Goal: Transaction & Acquisition: Purchase product/service

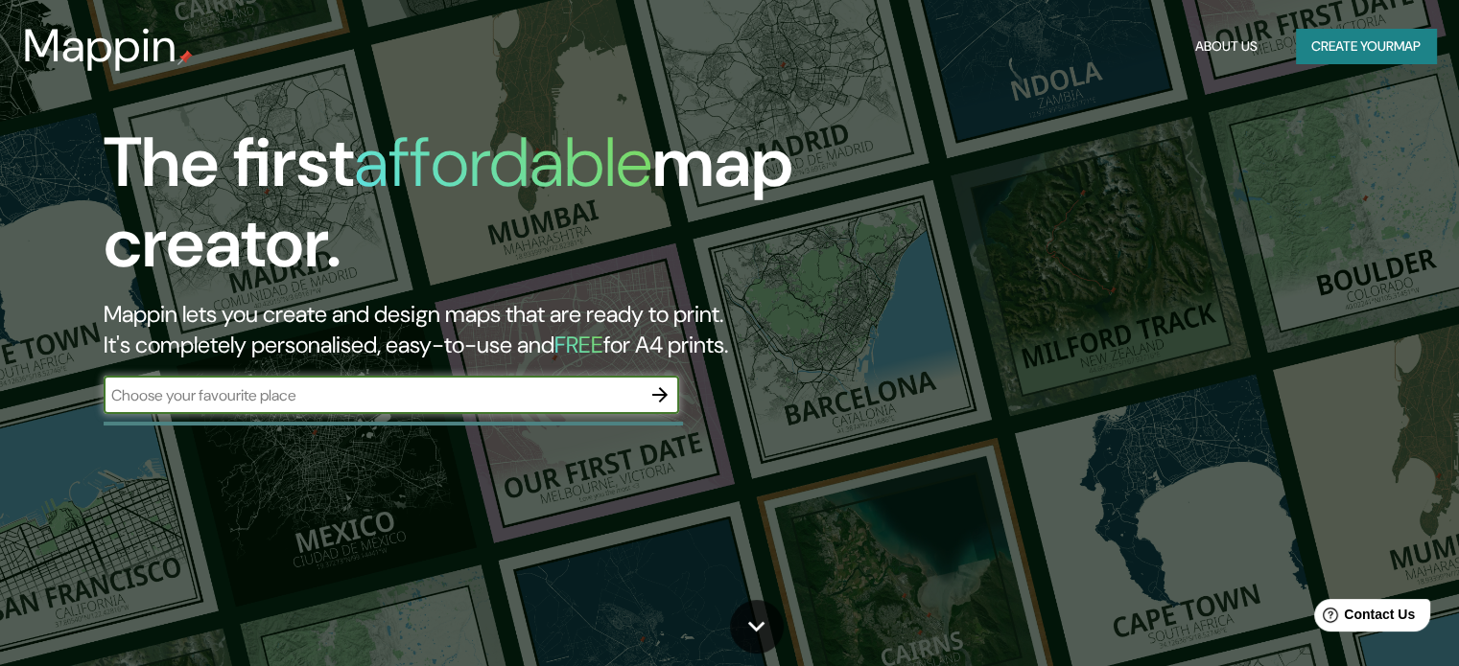
click at [279, 390] on input "text" at bounding box center [372, 396] width 537 height 22
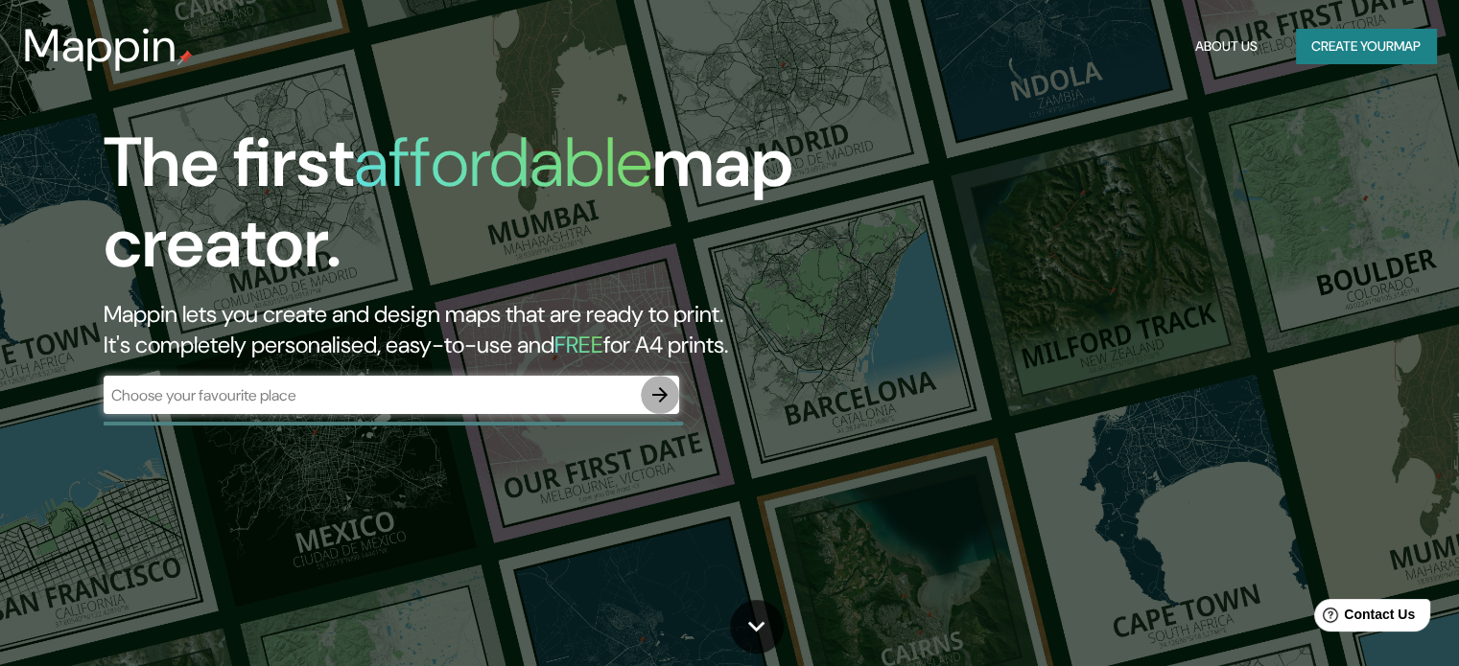
click at [659, 400] on icon "button" at bounding box center [659, 395] width 23 height 23
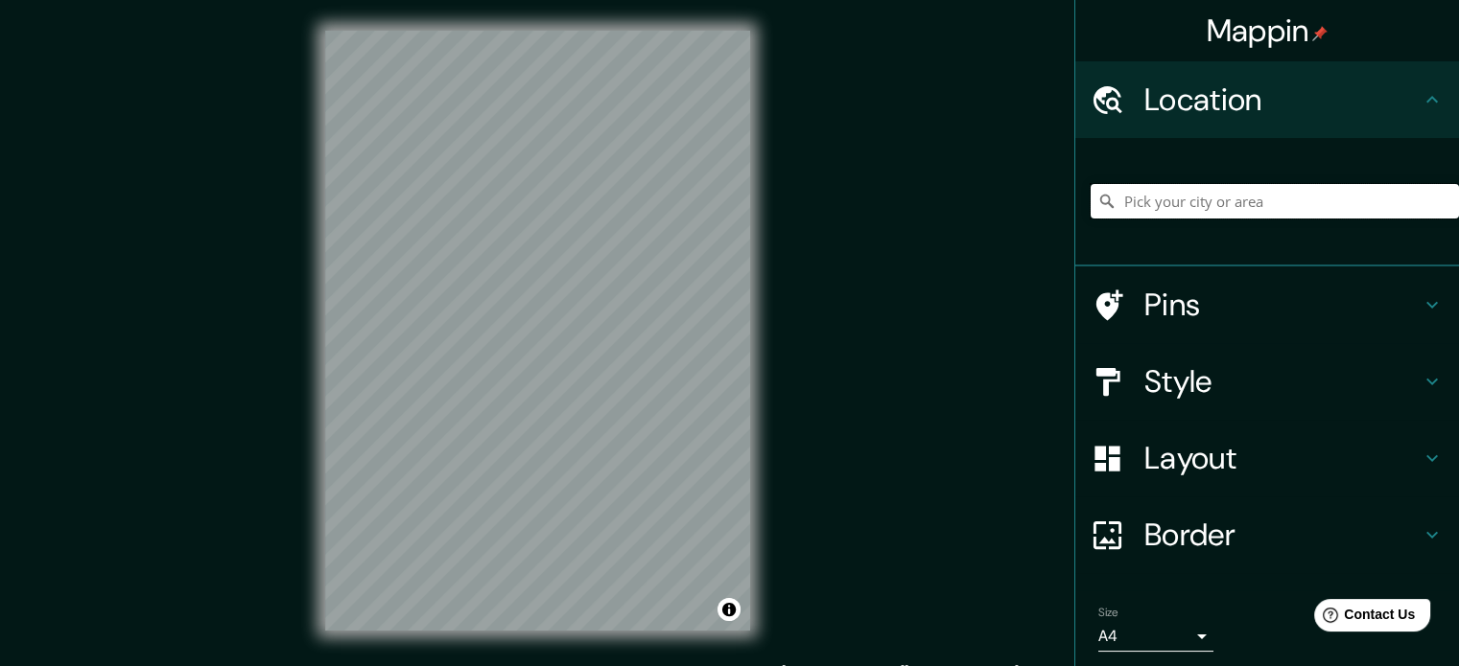
click at [1243, 202] on input "Pick your city or area" at bounding box center [1274, 201] width 368 height 35
type input "[GEOGRAPHIC_DATA]"
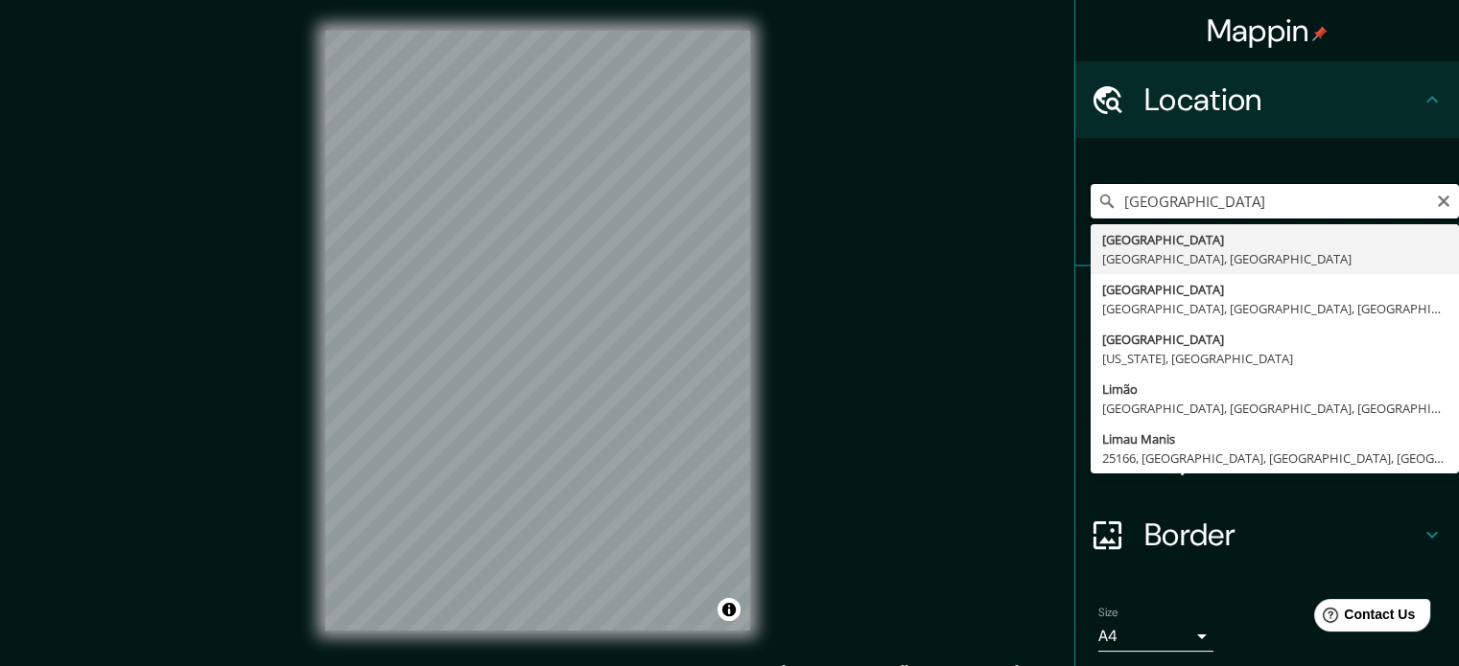
click at [1243, 202] on input "[GEOGRAPHIC_DATA]" at bounding box center [1274, 201] width 368 height 35
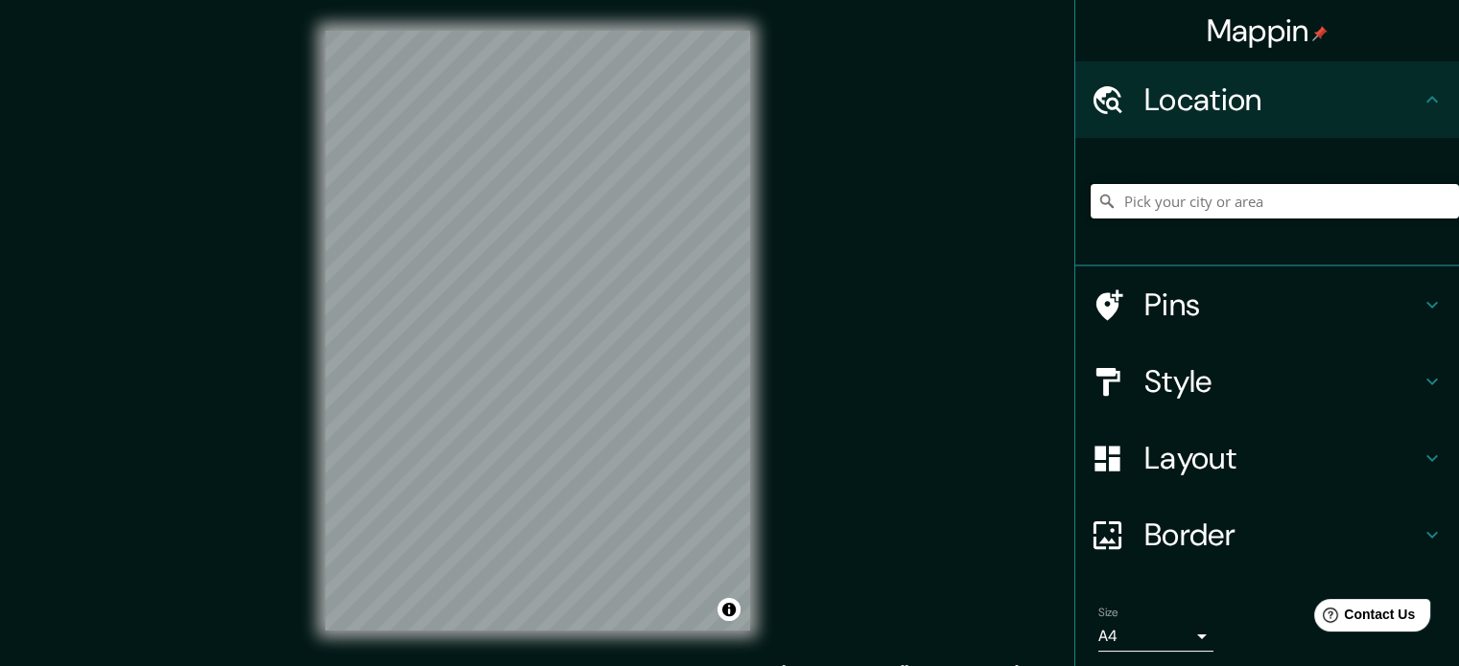
paste input "Jr. [PERSON_NAME] 148"
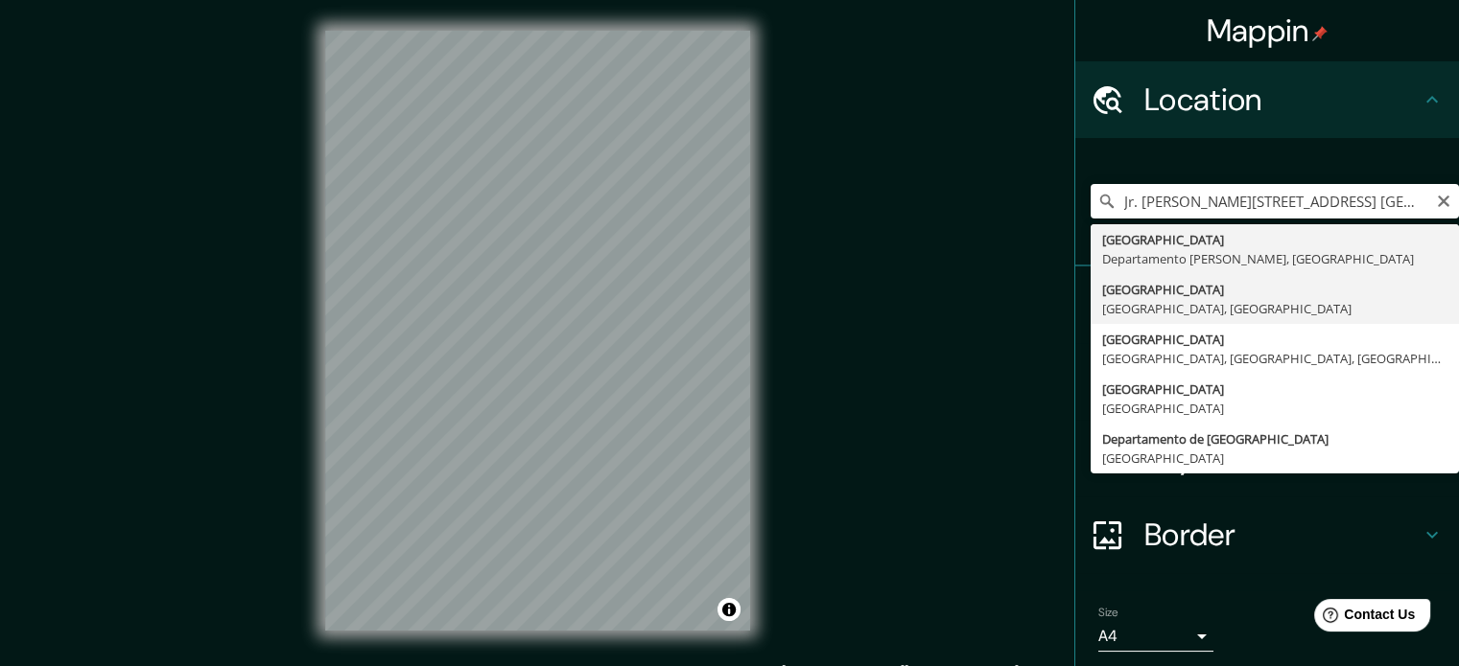
type input "[GEOGRAPHIC_DATA], [GEOGRAPHIC_DATA], [GEOGRAPHIC_DATA]"
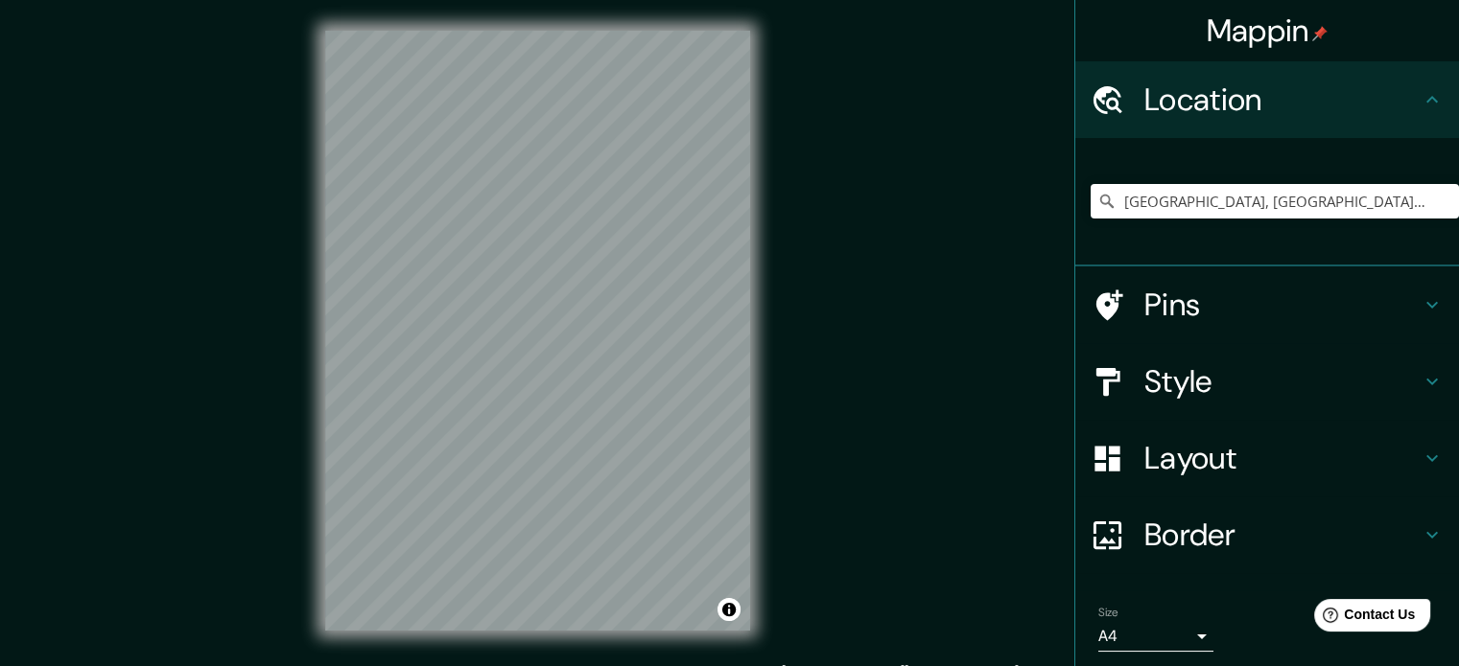
click at [1150, 315] on h4 "Pins" at bounding box center [1282, 305] width 276 height 38
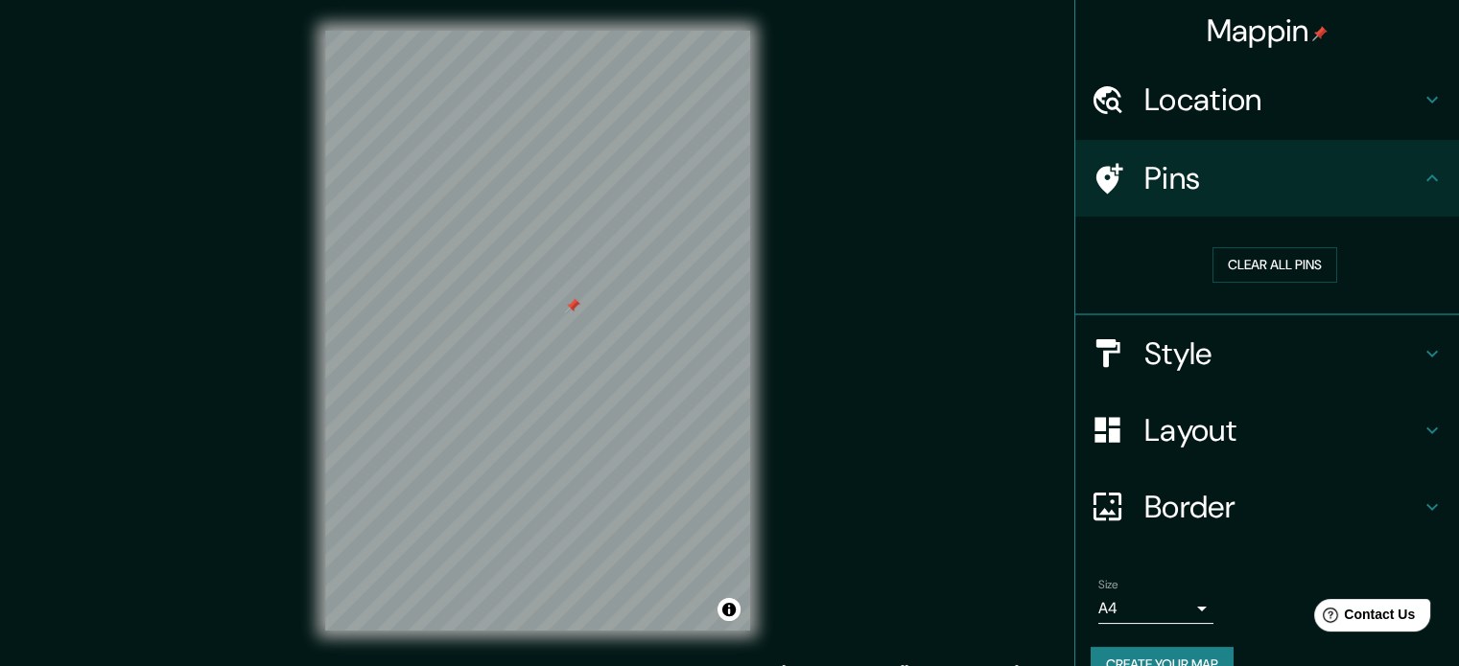
click at [1420, 342] on icon at bounding box center [1431, 353] width 23 height 23
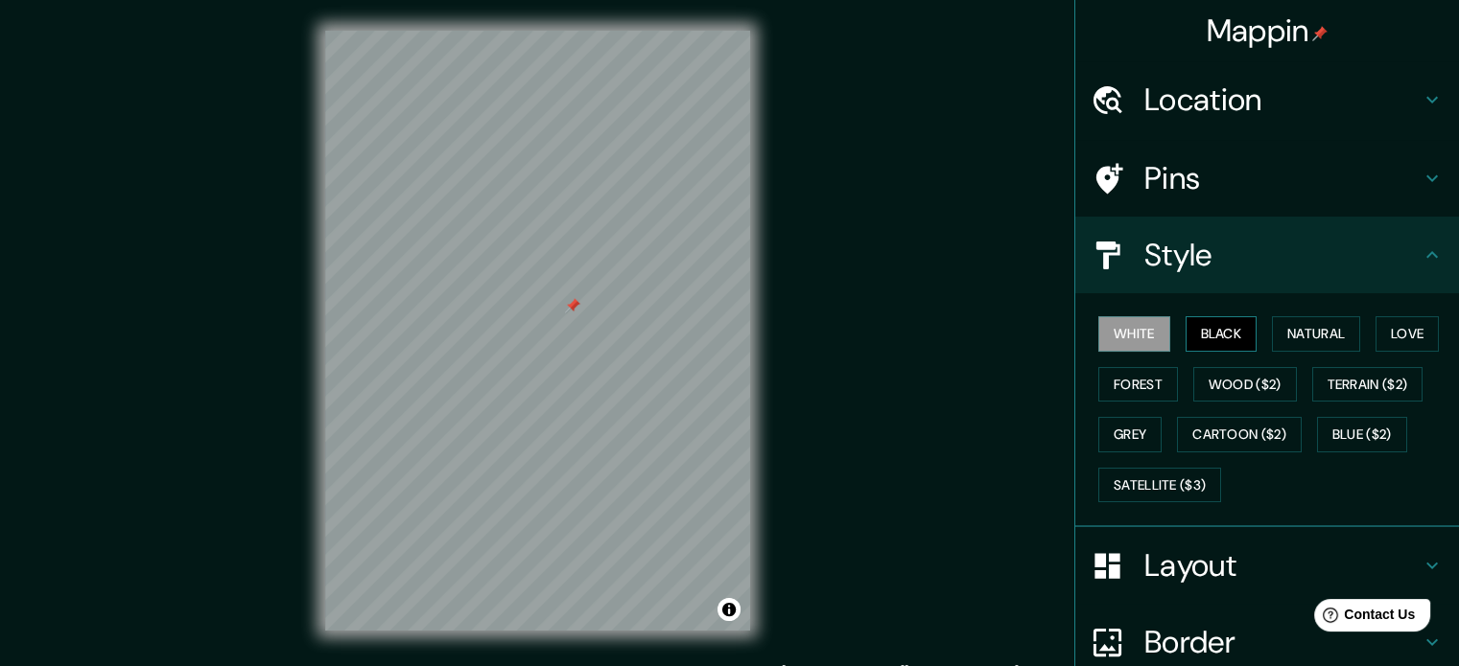
click at [1204, 329] on button "Black" at bounding box center [1221, 333] width 72 height 35
click at [1272, 336] on button "Natural" at bounding box center [1316, 333] width 88 height 35
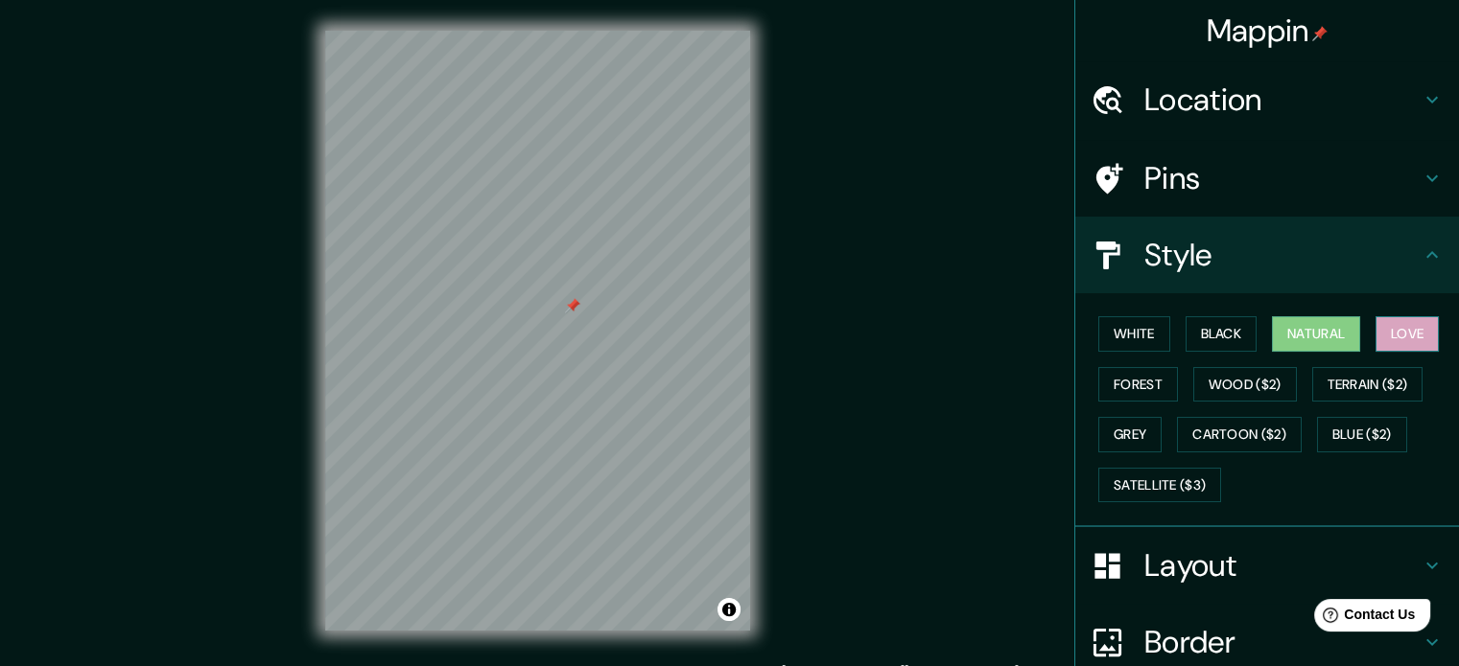
click at [1389, 329] on button "Love" at bounding box center [1406, 333] width 63 height 35
click at [1137, 374] on button "Forest" at bounding box center [1138, 384] width 80 height 35
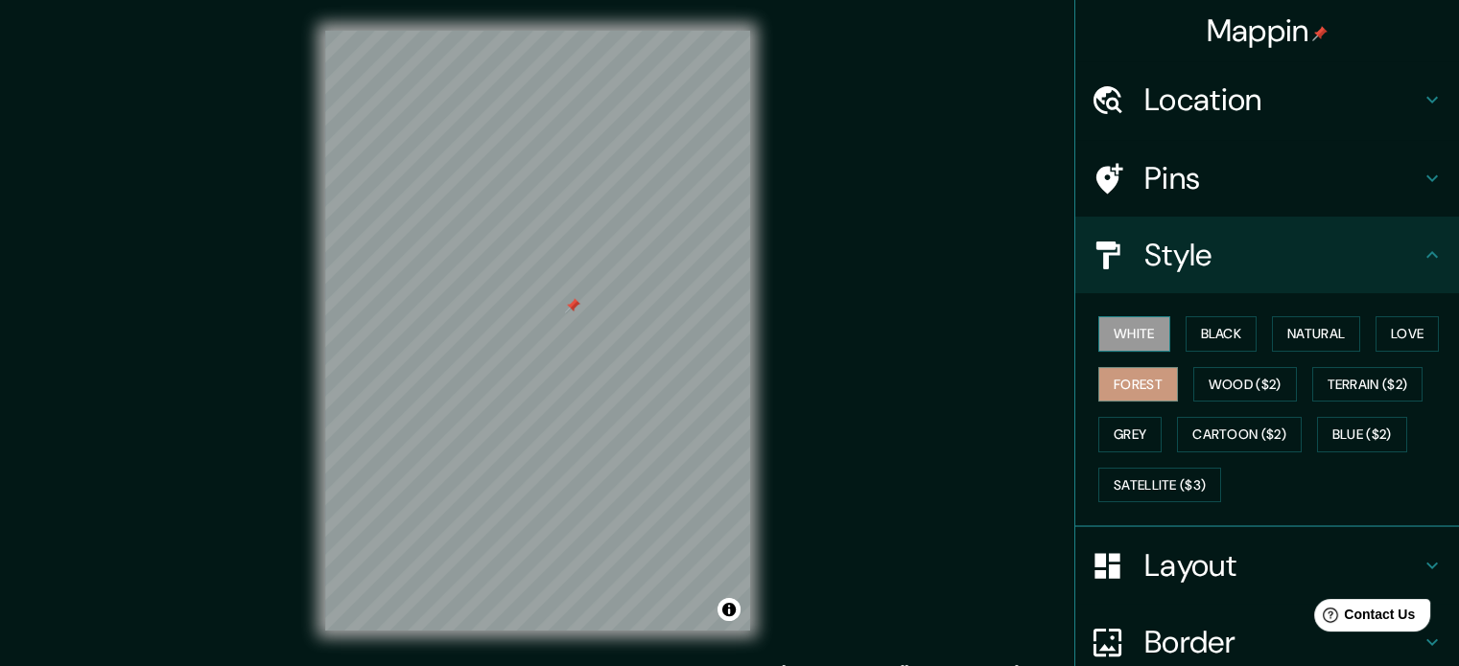
click at [1139, 341] on button "White" at bounding box center [1134, 333] width 72 height 35
click at [1235, 335] on button "Black" at bounding box center [1221, 333] width 72 height 35
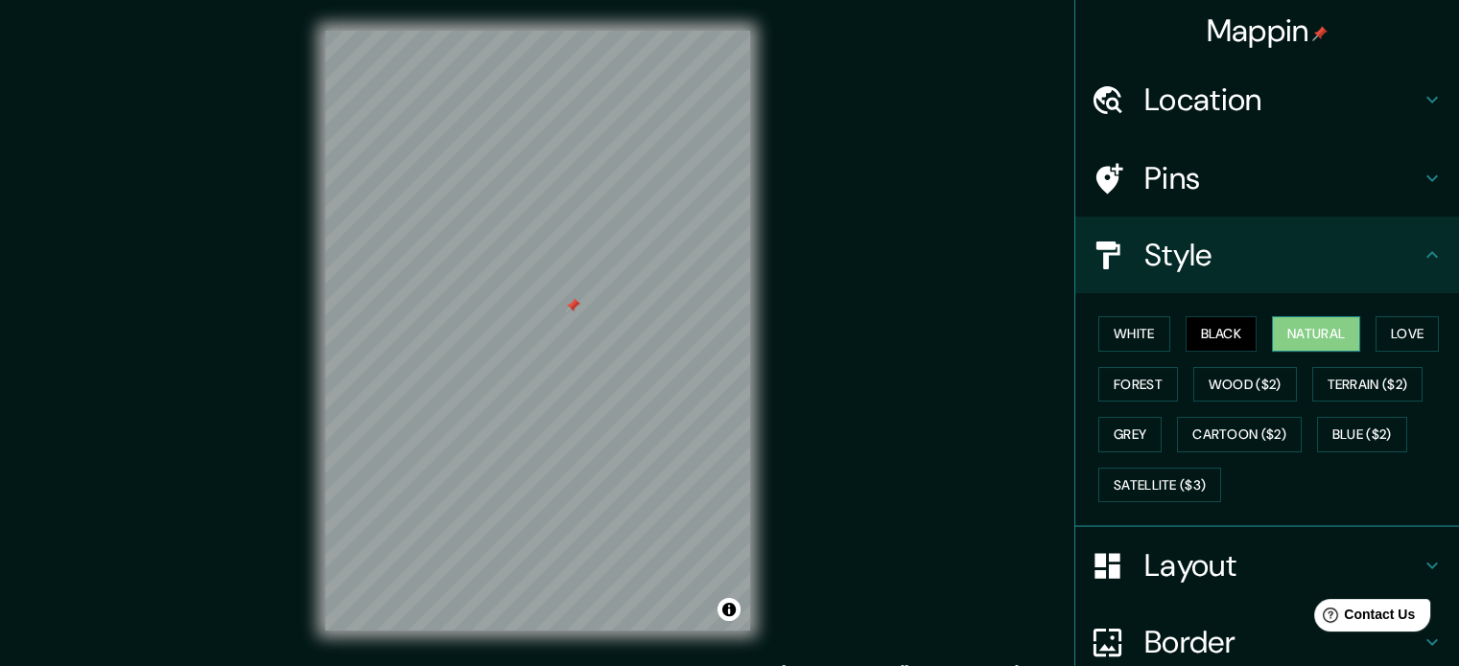
click at [1306, 333] on button "Natural" at bounding box center [1316, 333] width 88 height 35
click at [1405, 336] on button "Love" at bounding box center [1406, 333] width 63 height 35
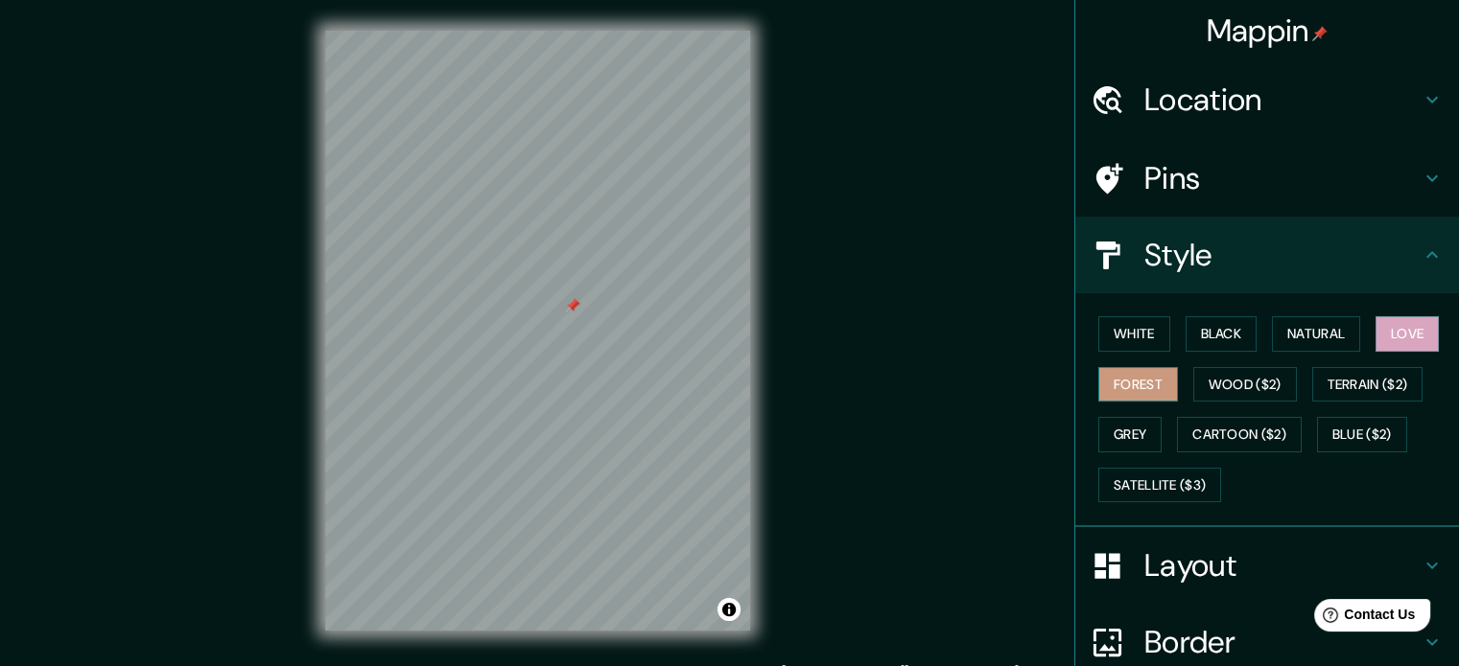
click at [1146, 379] on button "Forest" at bounding box center [1138, 384] width 80 height 35
click at [1127, 339] on button "White" at bounding box center [1134, 333] width 72 height 35
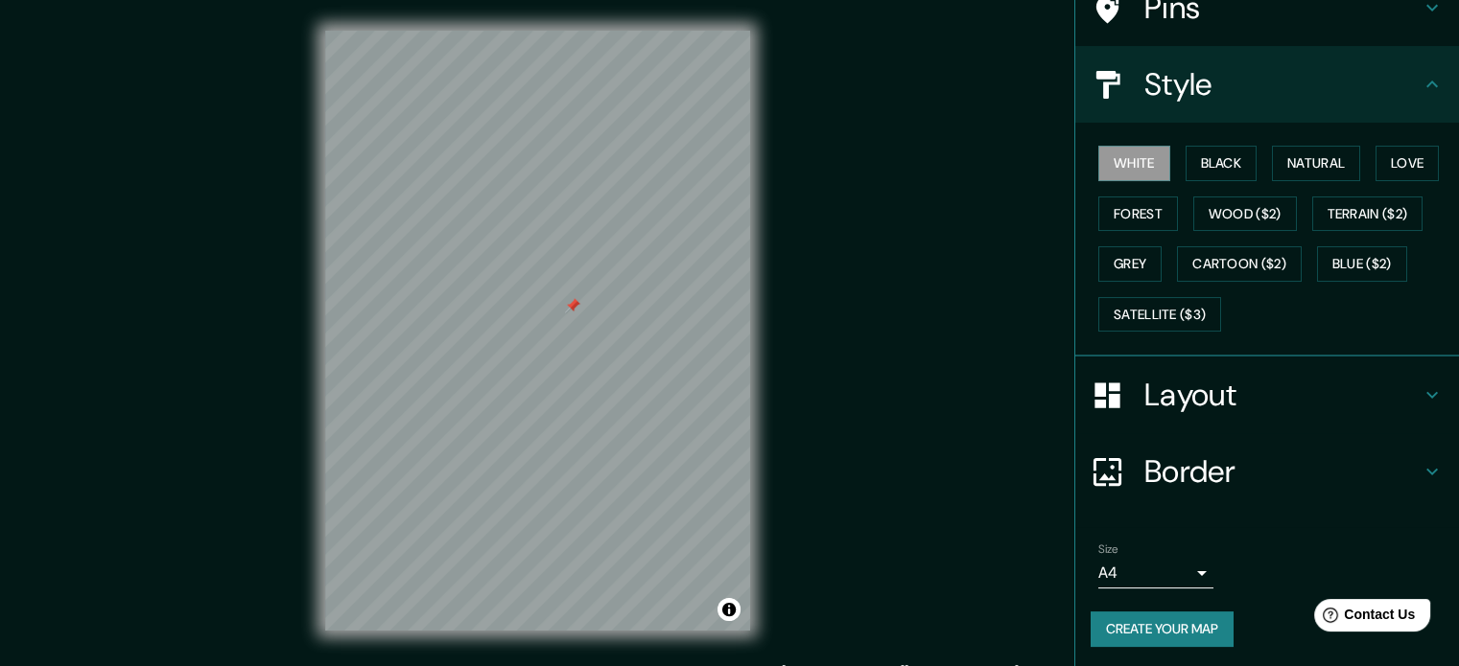
click at [1212, 386] on h4 "Layout" at bounding box center [1282, 395] width 276 height 38
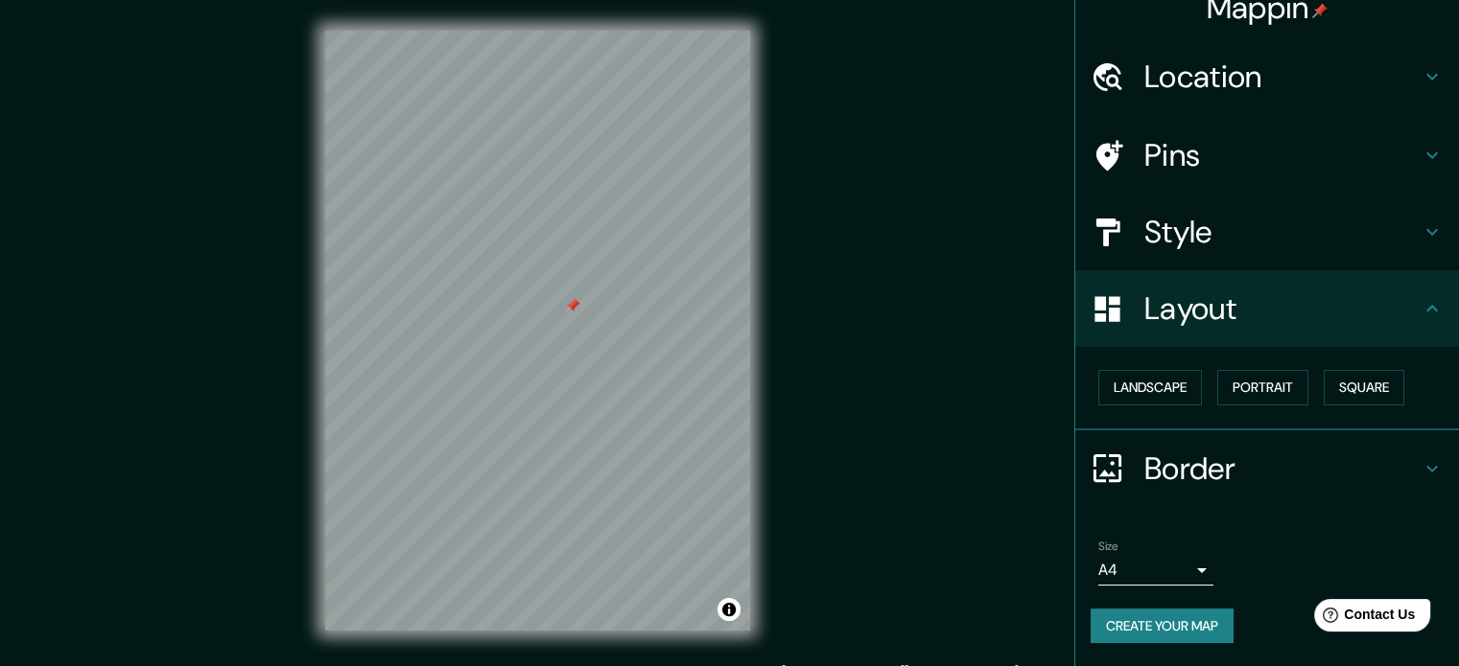
scroll to position [21, 0]
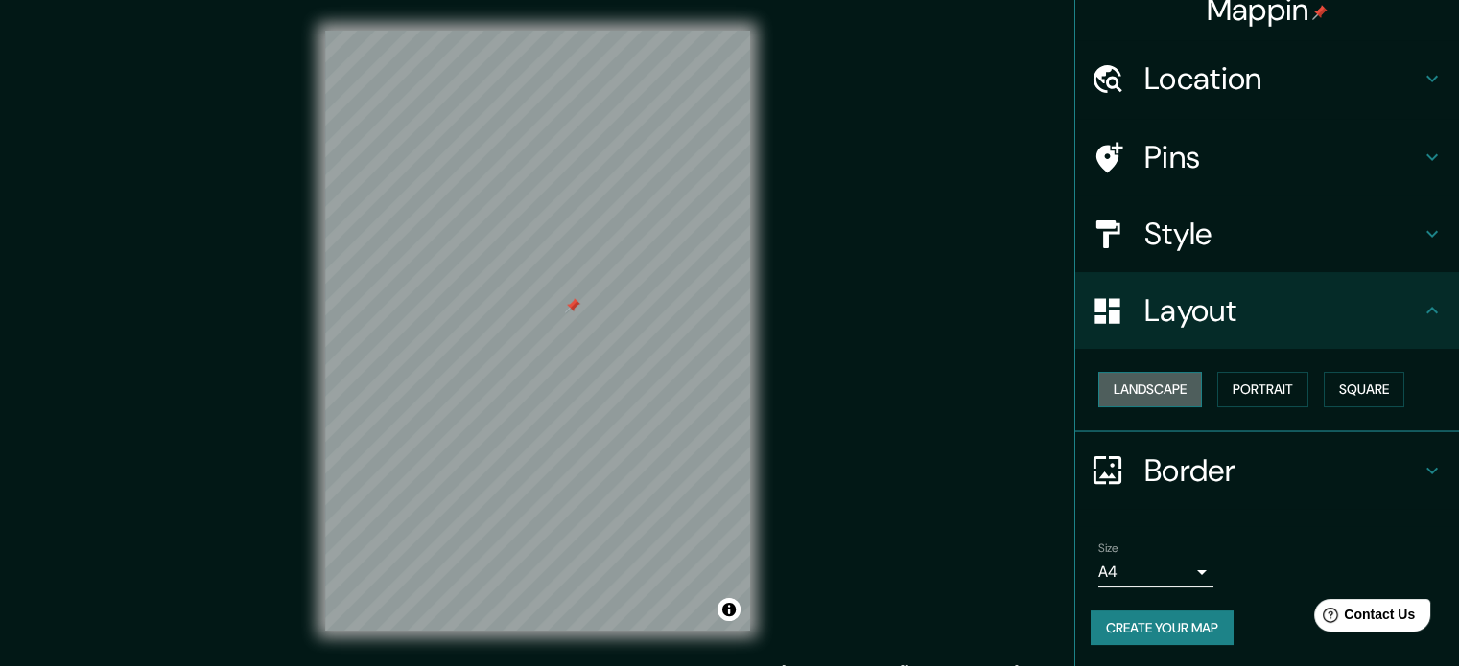
click at [1162, 387] on button "Landscape" at bounding box center [1150, 389] width 104 height 35
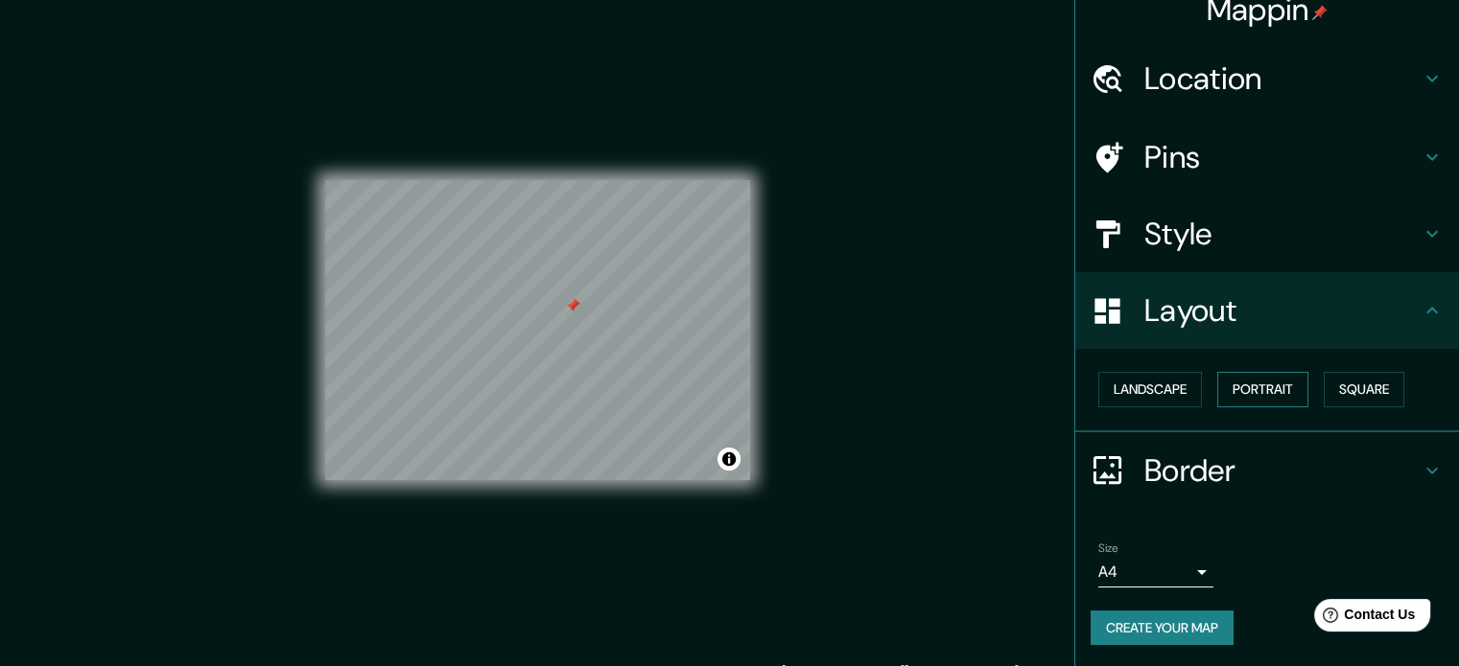
click at [1226, 377] on button "Portrait" at bounding box center [1262, 389] width 91 height 35
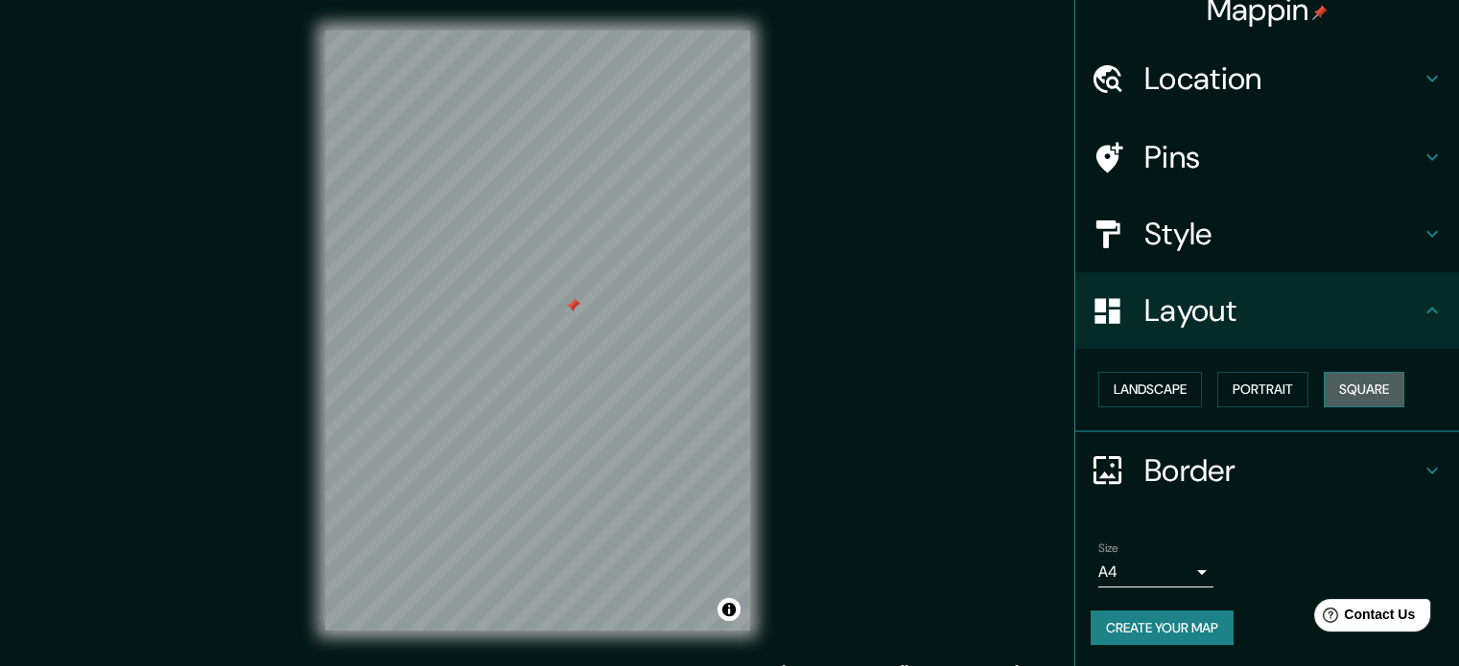
click at [1335, 378] on button "Square" at bounding box center [1363, 389] width 81 height 35
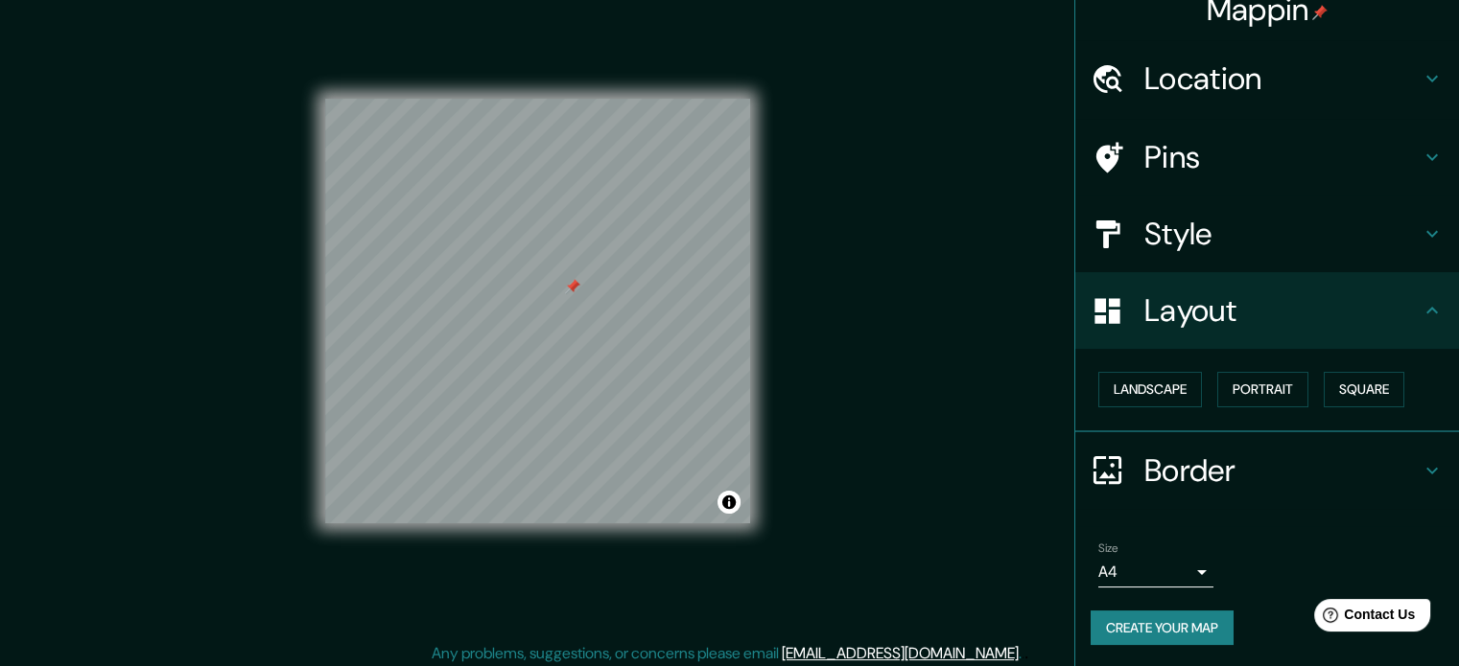
scroll to position [25, 0]
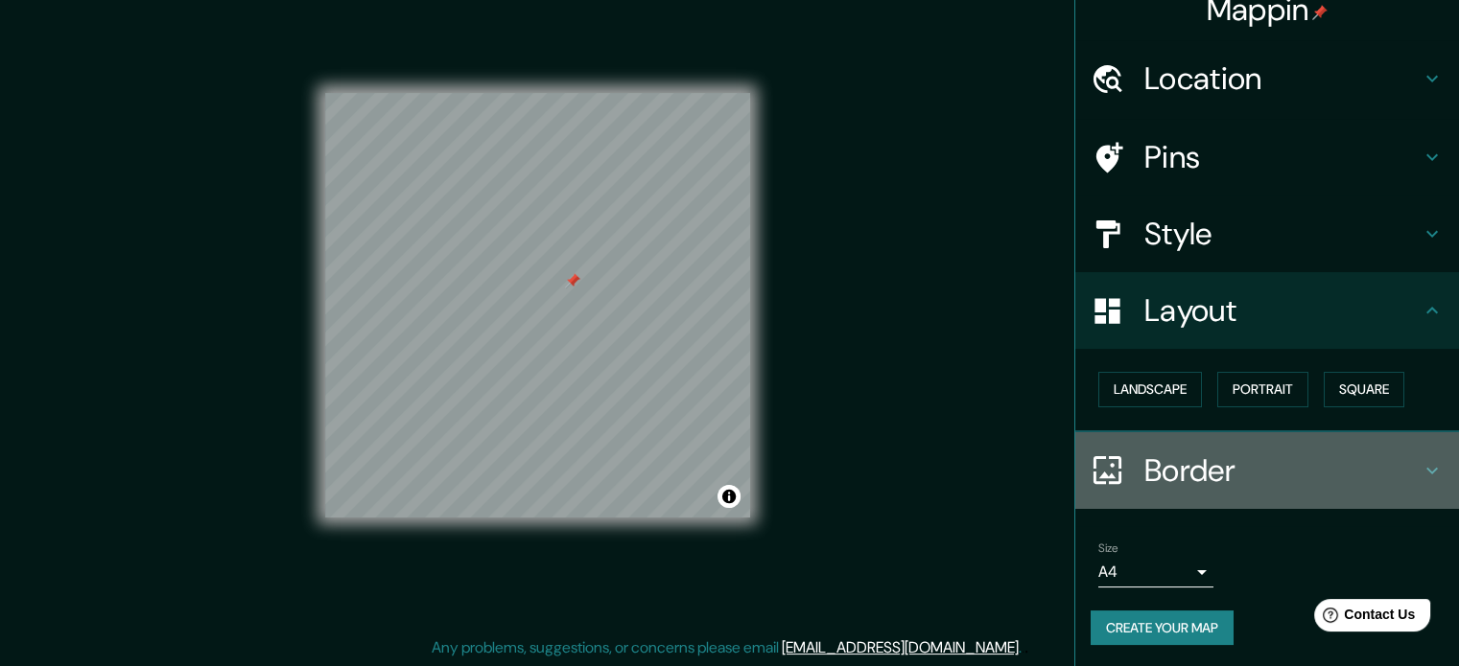
click at [1230, 460] on h4 "Border" at bounding box center [1282, 471] width 276 height 38
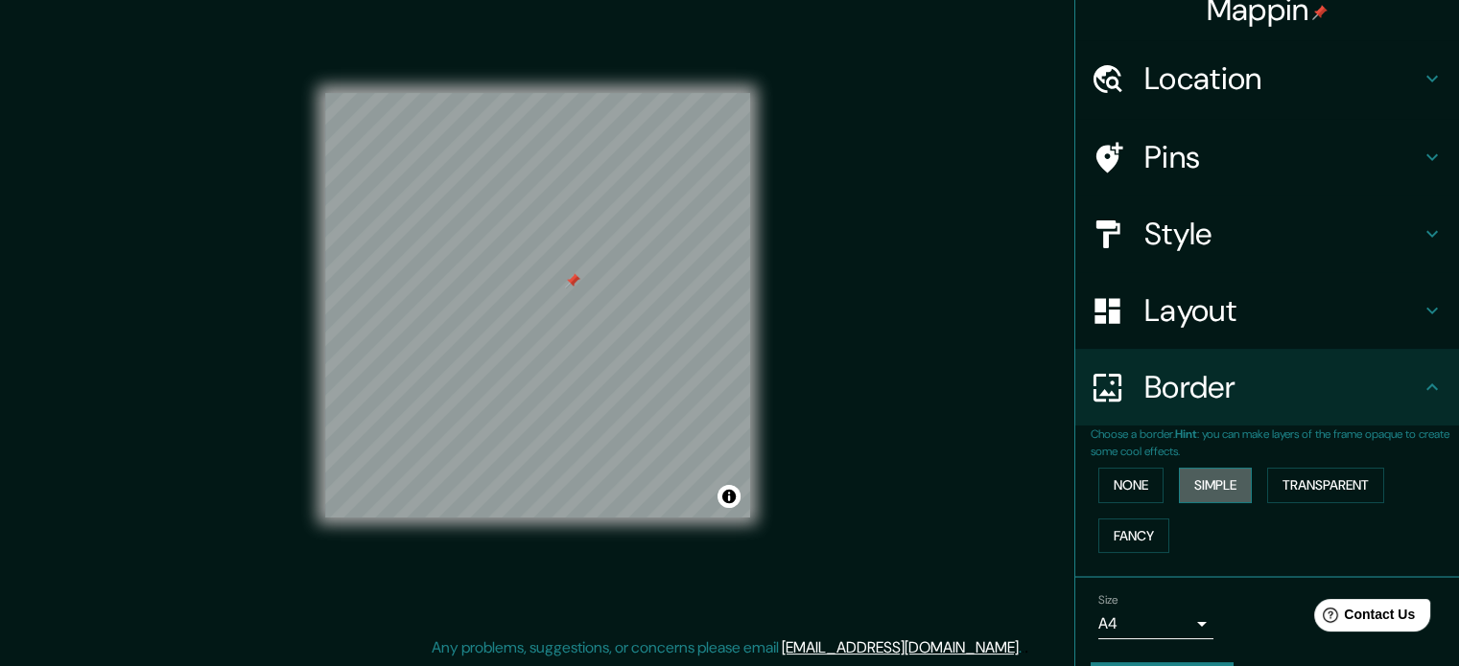
click at [1220, 478] on button "Simple" at bounding box center [1215, 485] width 73 height 35
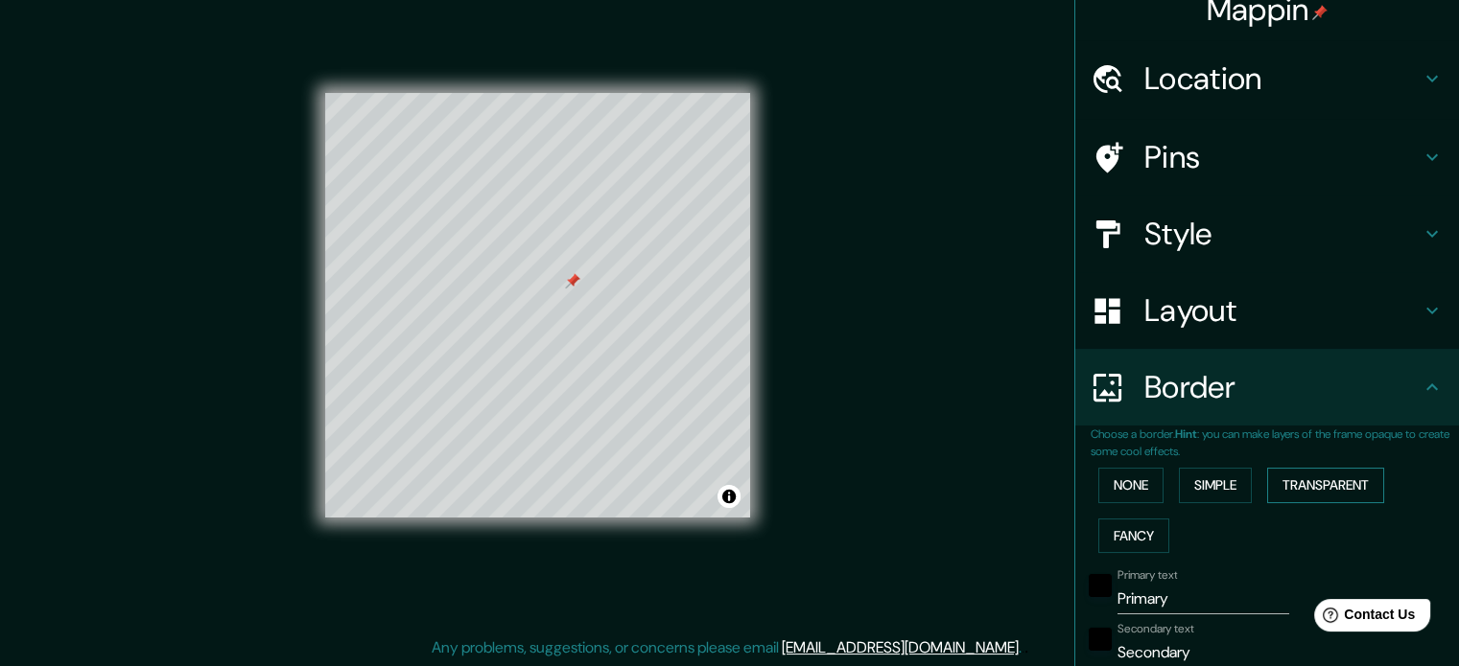
click at [1295, 477] on button "Transparent" at bounding box center [1325, 485] width 117 height 35
click at [1109, 526] on button "Fancy" at bounding box center [1133, 536] width 71 height 35
click at [1098, 494] on button "None" at bounding box center [1130, 485] width 65 height 35
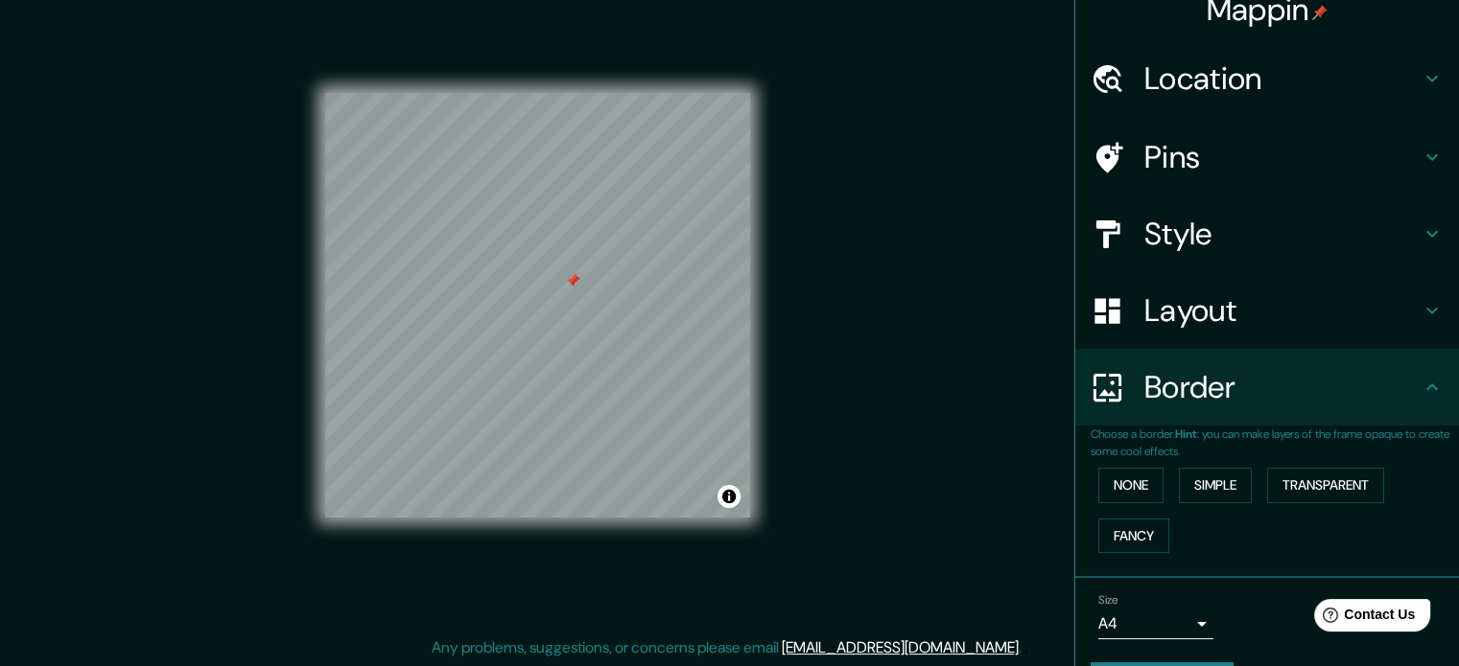
scroll to position [0, 0]
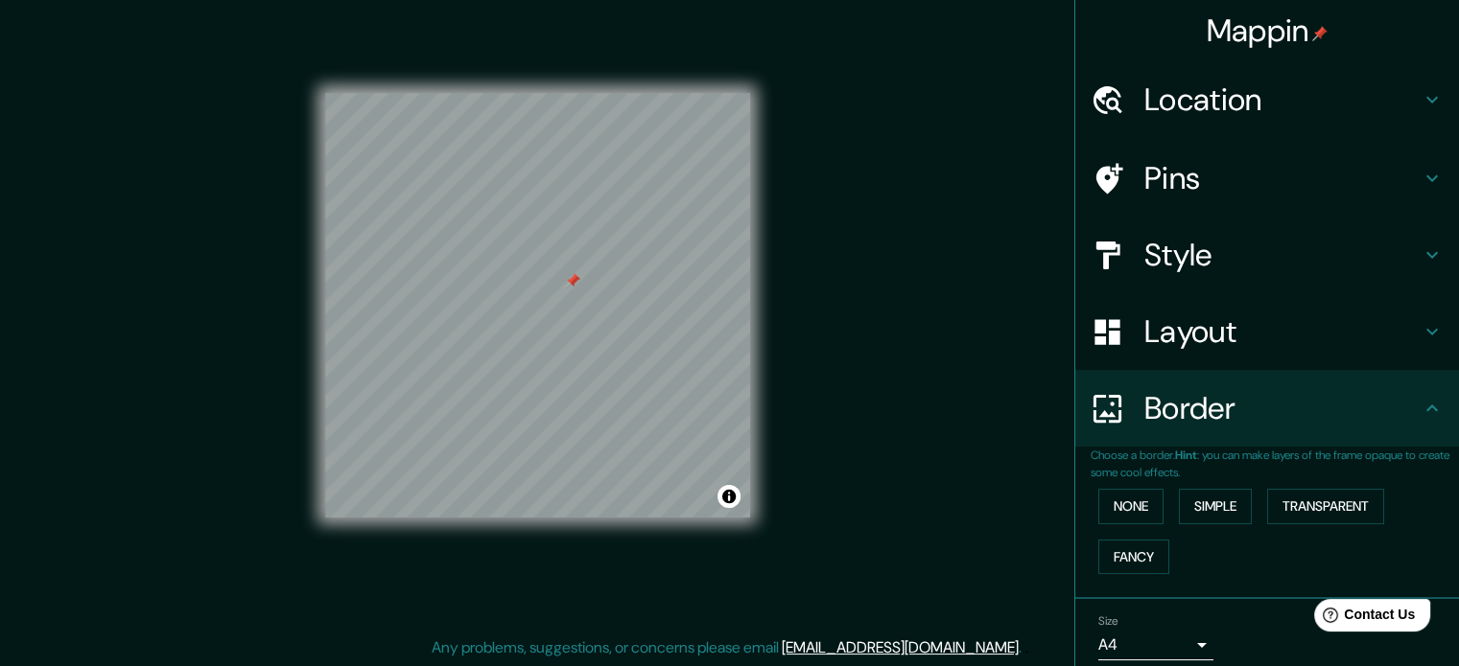
click at [1214, 175] on h4 "Pins" at bounding box center [1282, 178] width 276 height 38
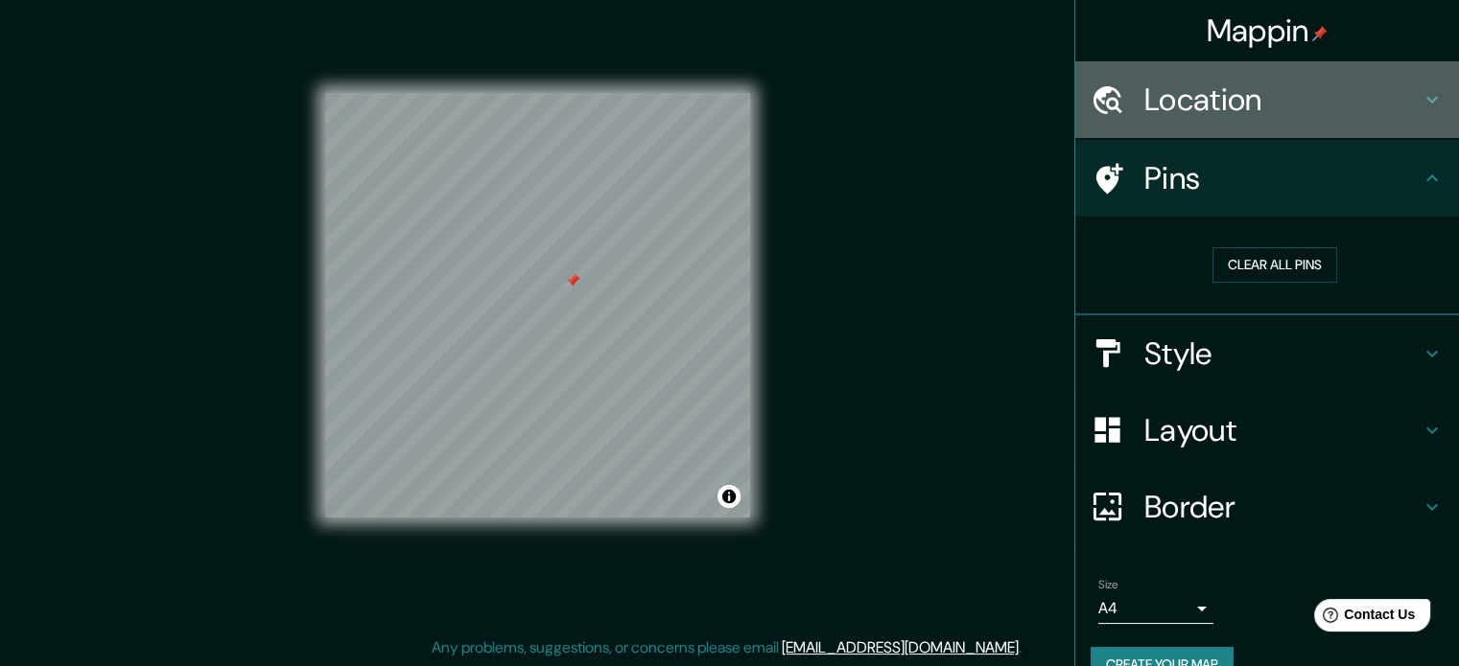
click at [1181, 92] on h4 "Location" at bounding box center [1282, 100] width 276 height 38
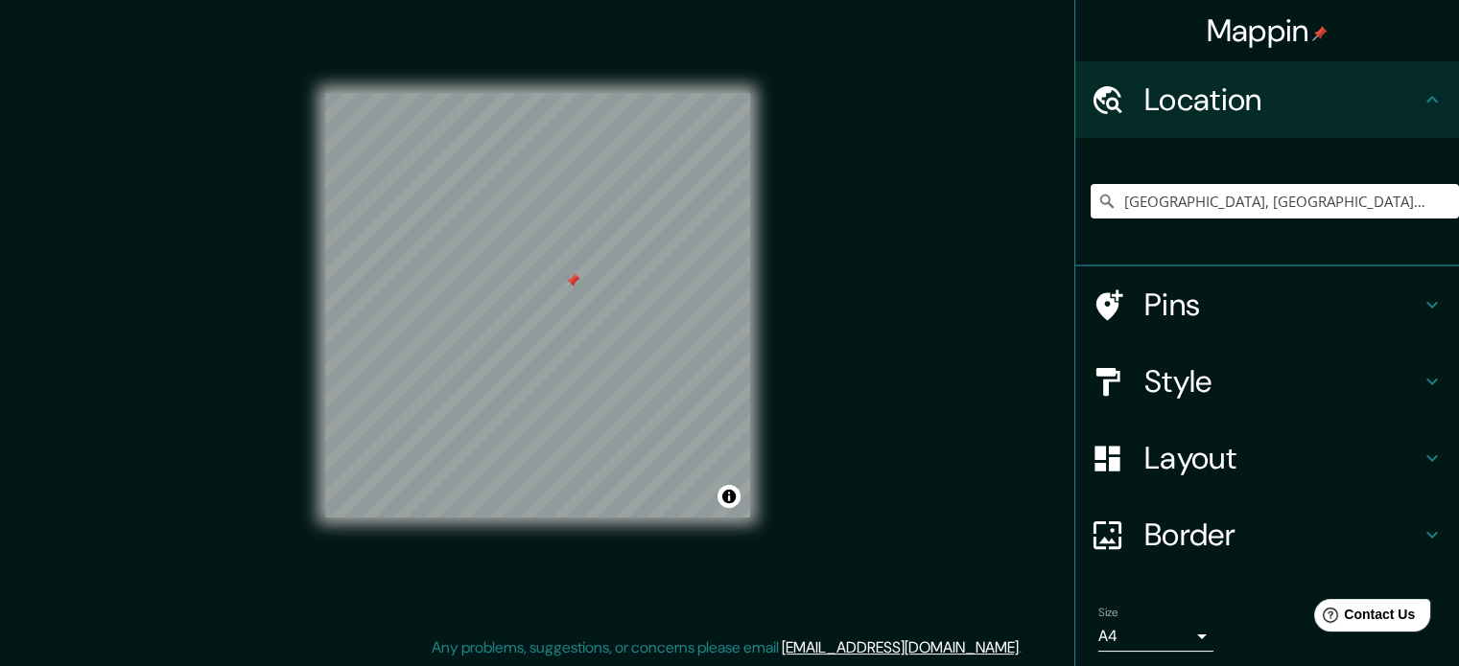
scroll to position [65, 0]
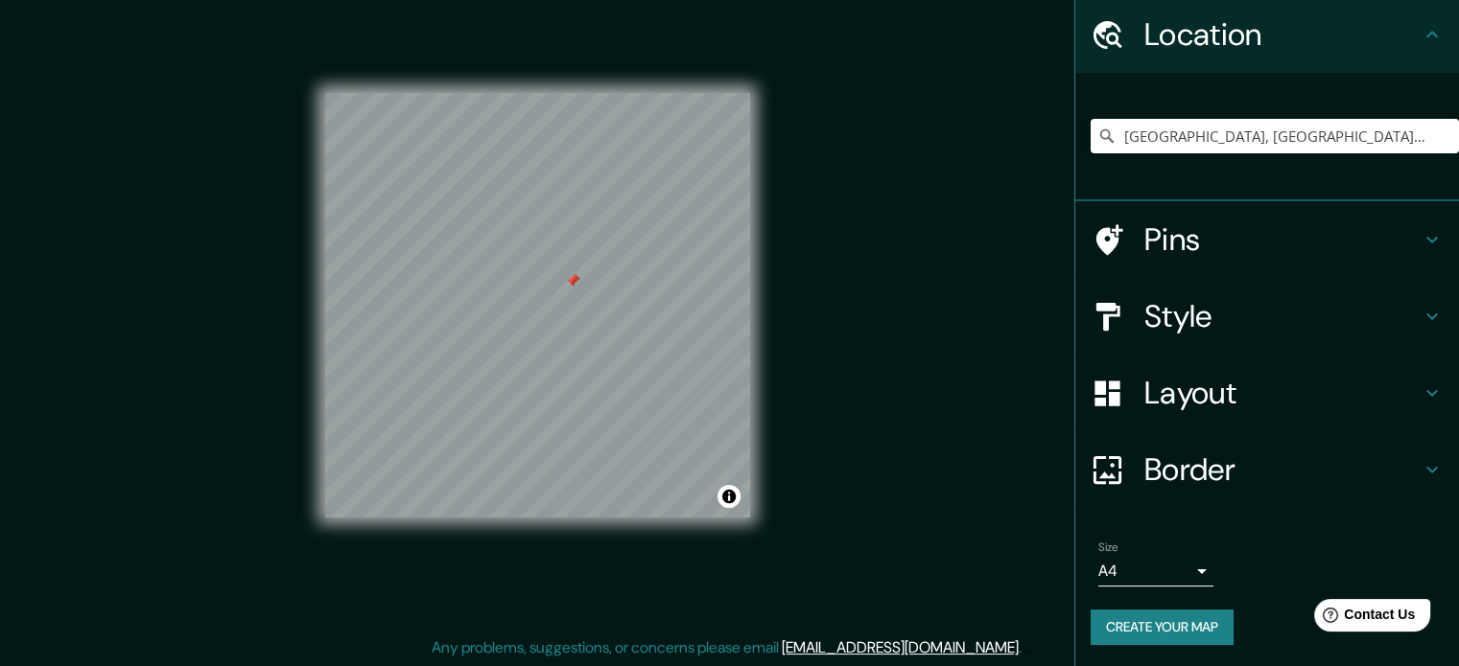
click at [1174, 561] on body "Mappin Location [GEOGRAPHIC_DATA], [GEOGRAPHIC_DATA], [GEOGRAPHIC_DATA] Pins St…" at bounding box center [729, 308] width 1459 height 666
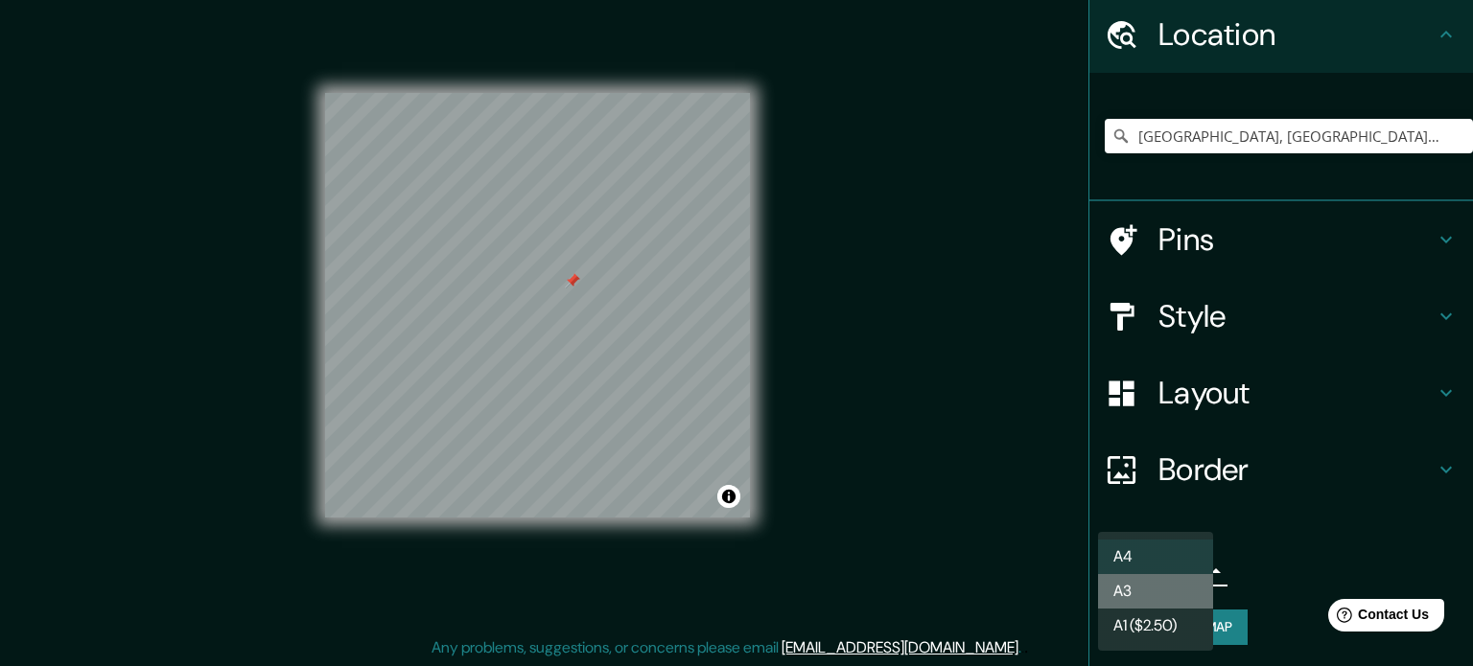
click at [1153, 589] on li "A3" at bounding box center [1155, 591] width 115 height 35
type input "a4"
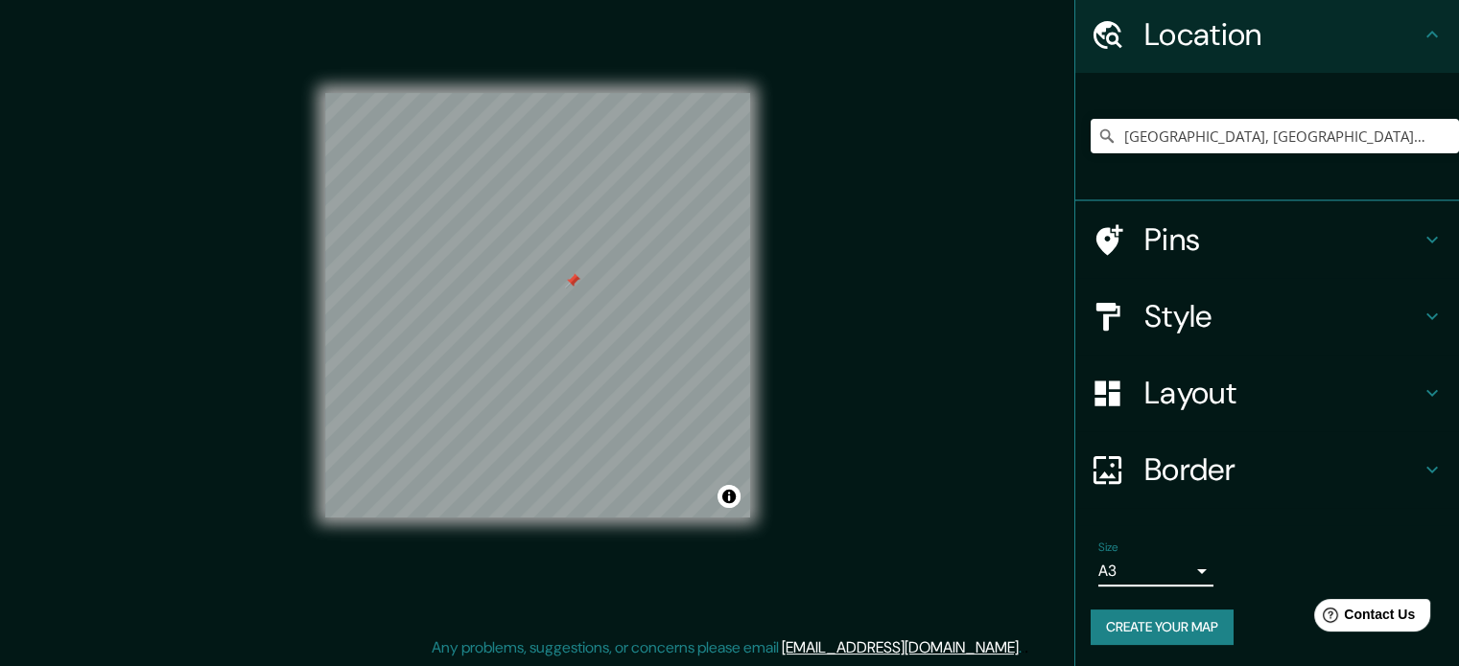
click at [1235, 470] on h4 "Border" at bounding box center [1282, 470] width 276 height 38
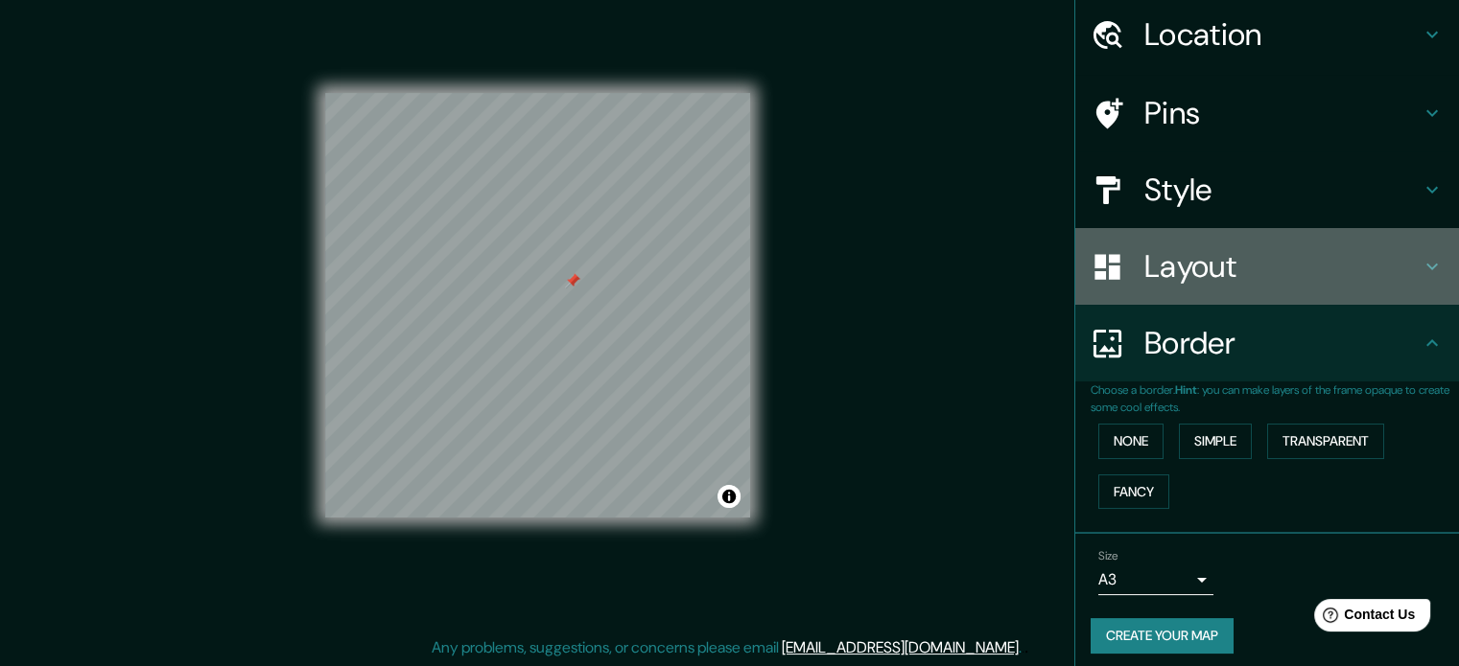
click at [1228, 268] on h4 "Layout" at bounding box center [1282, 266] width 276 height 38
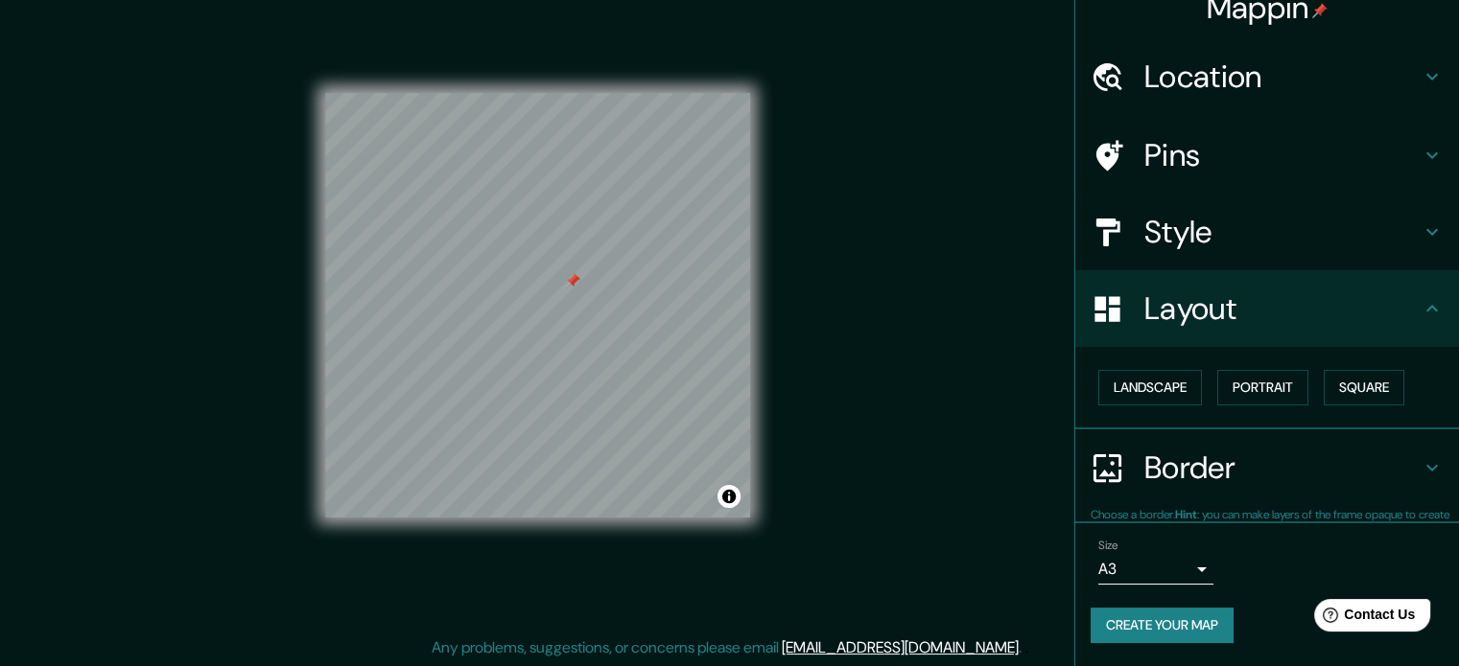
scroll to position [21, 0]
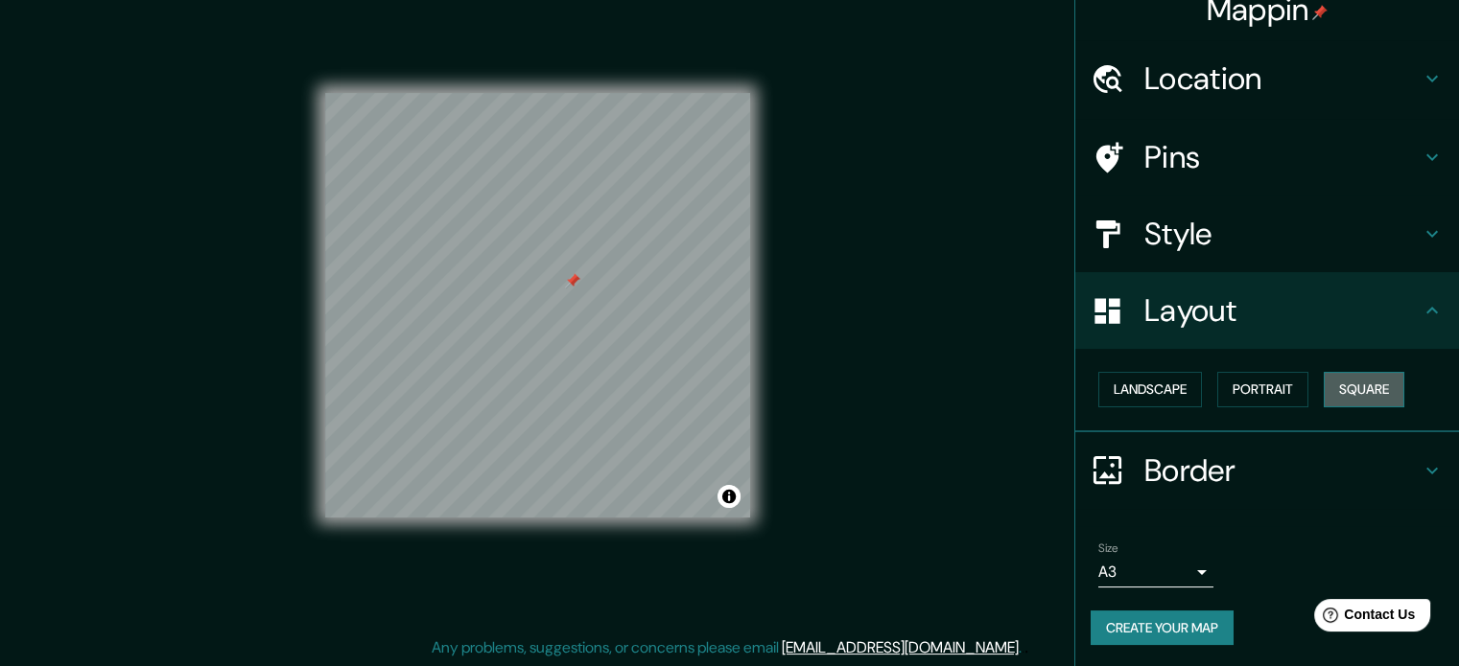
click at [1323, 383] on button "Square" at bounding box center [1363, 389] width 81 height 35
drag, startPoint x: 1358, startPoint y: 385, endPoint x: 1327, endPoint y: 387, distance: 30.8
click at [1359, 385] on button "Square" at bounding box center [1363, 389] width 81 height 35
click at [1249, 387] on button "Portrait" at bounding box center [1262, 389] width 91 height 35
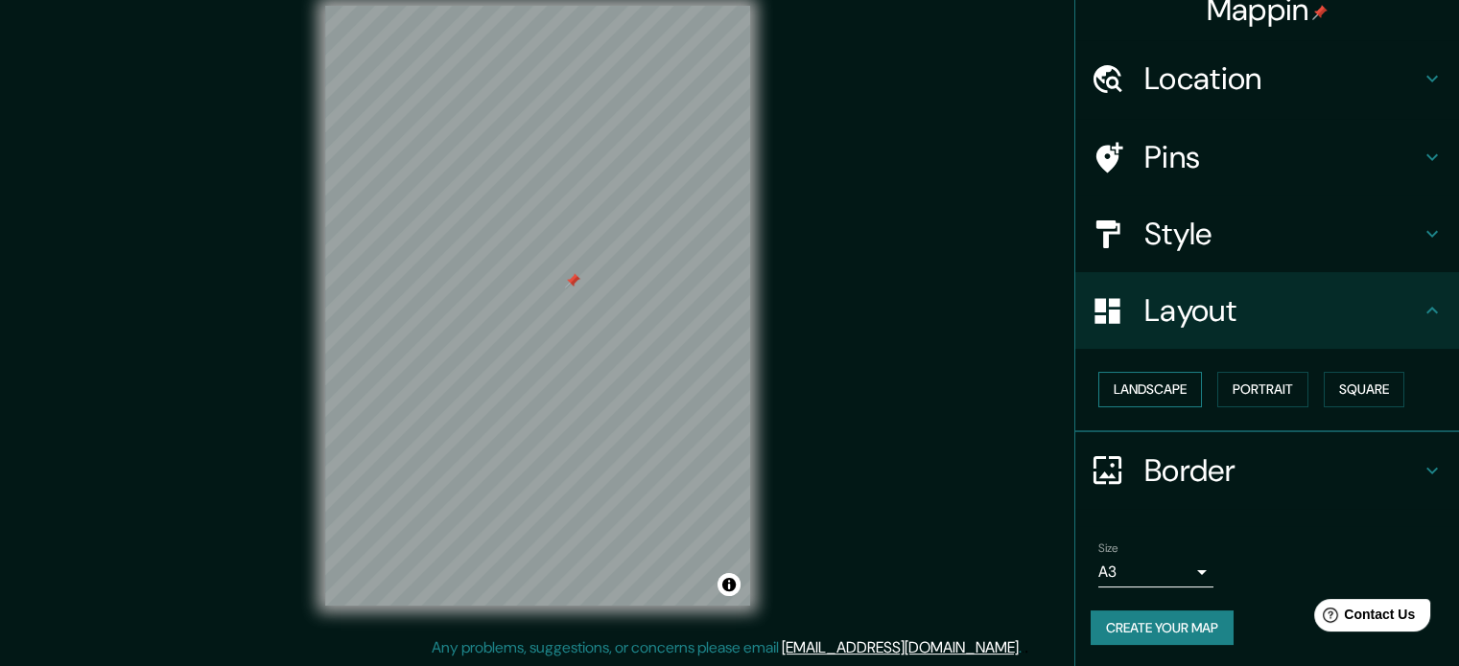
click at [1153, 389] on button "Landscape" at bounding box center [1150, 389] width 104 height 35
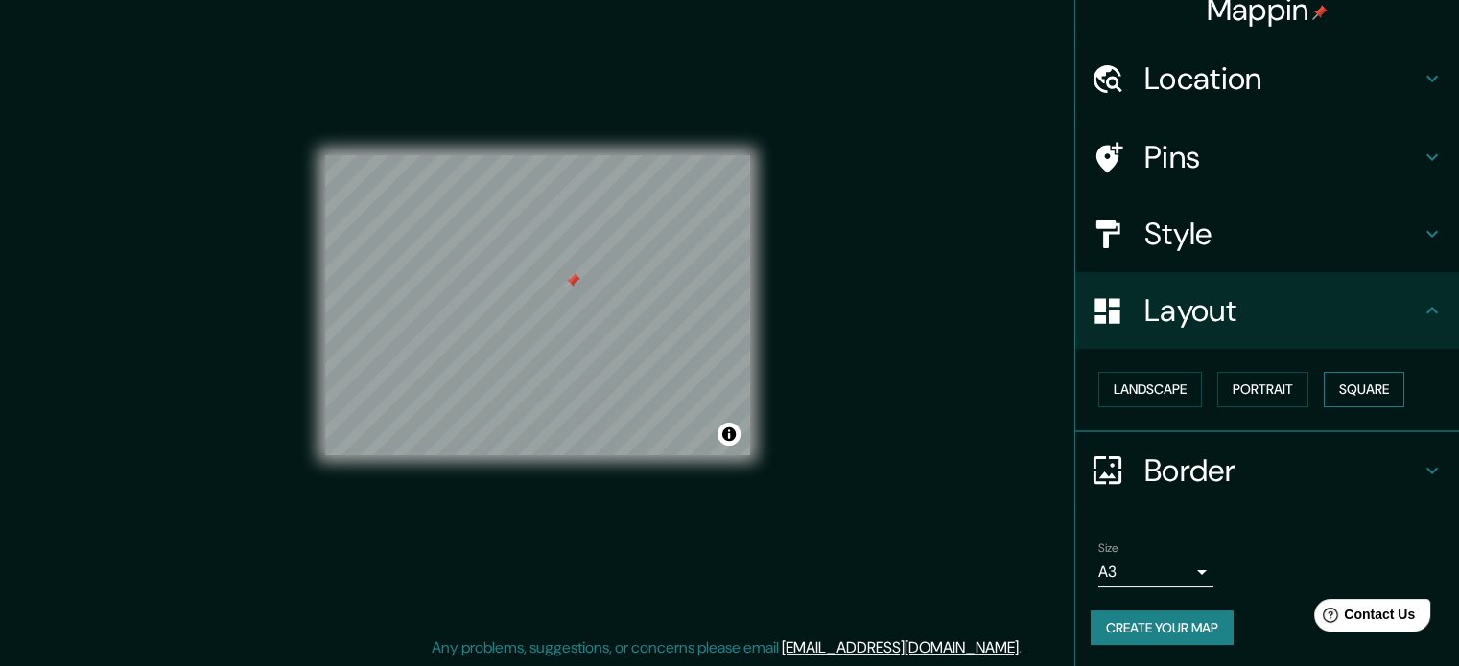
click at [1344, 389] on button "Square" at bounding box center [1363, 389] width 81 height 35
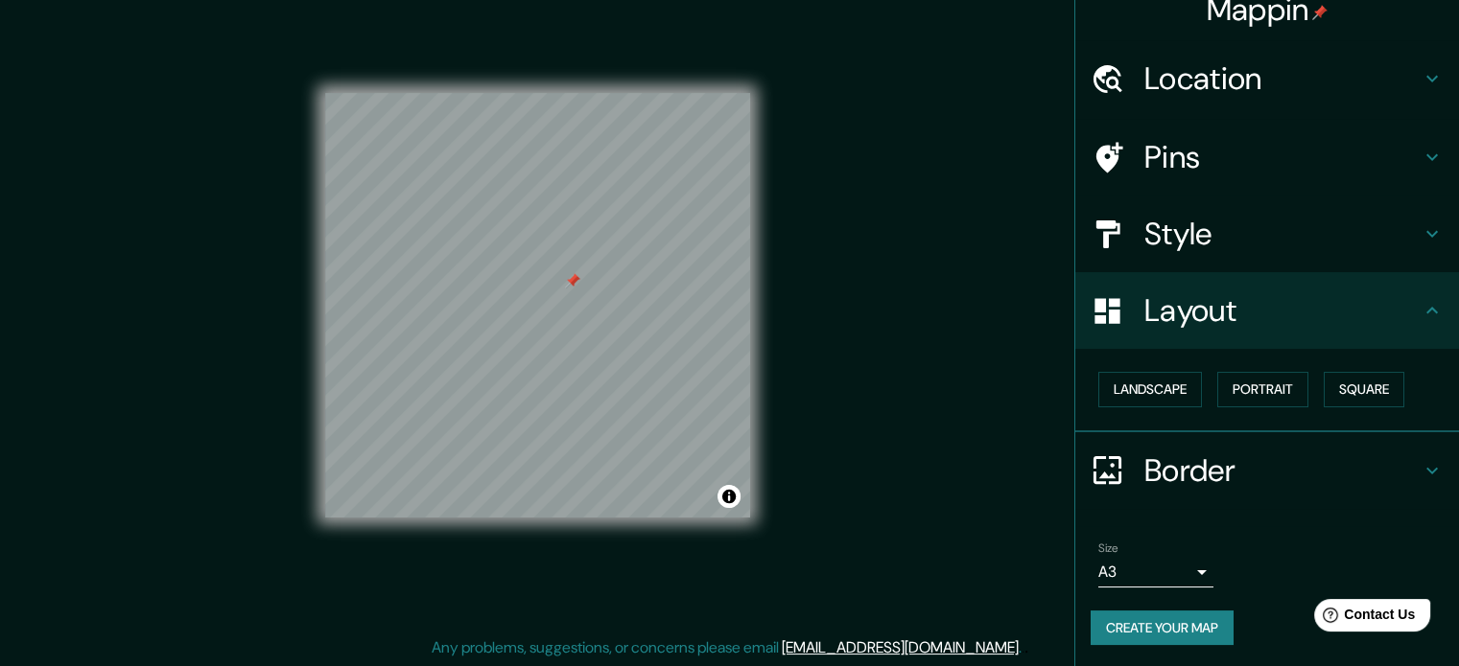
click at [1234, 224] on h4 "Style" at bounding box center [1282, 234] width 276 height 38
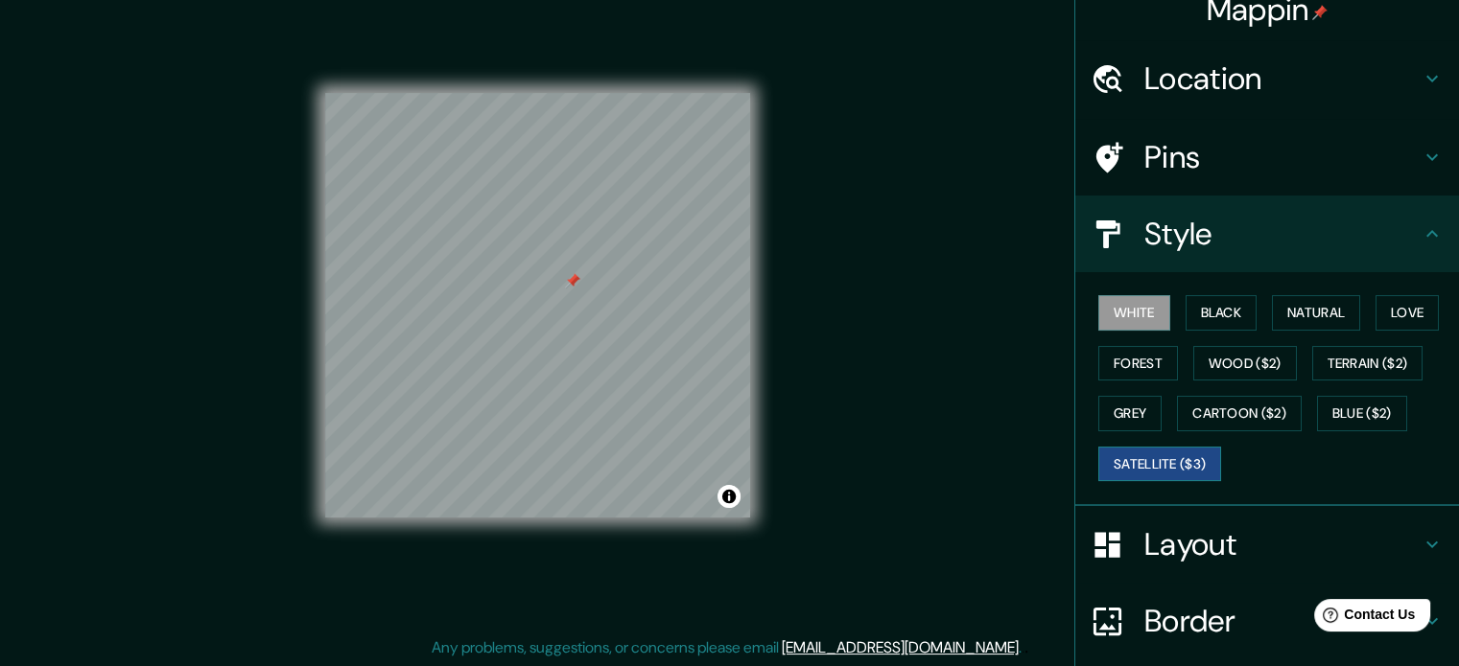
scroll to position [171, 0]
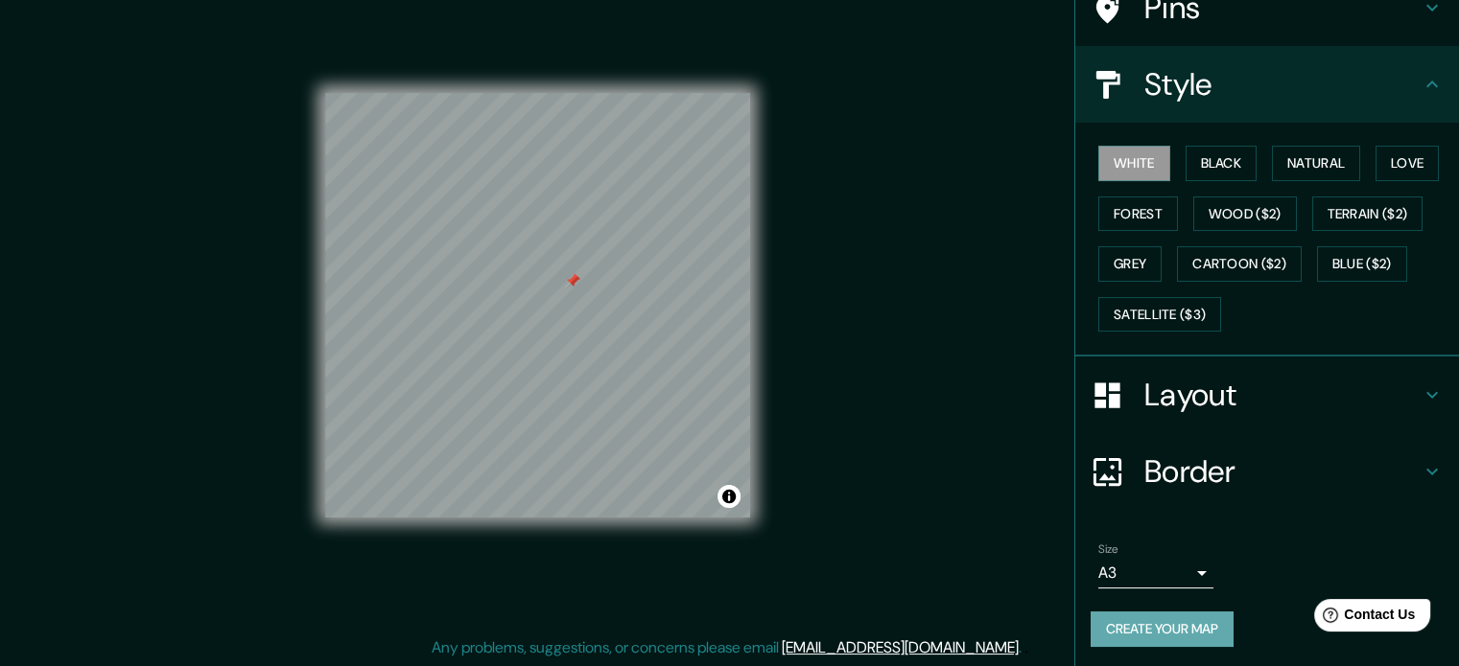
click at [1188, 620] on button "Create your map" at bounding box center [1161, 629] width 143 height 35
click at [1162, 628] on button "Create your map" at bounding box center [1161, 629] width 143 height 35
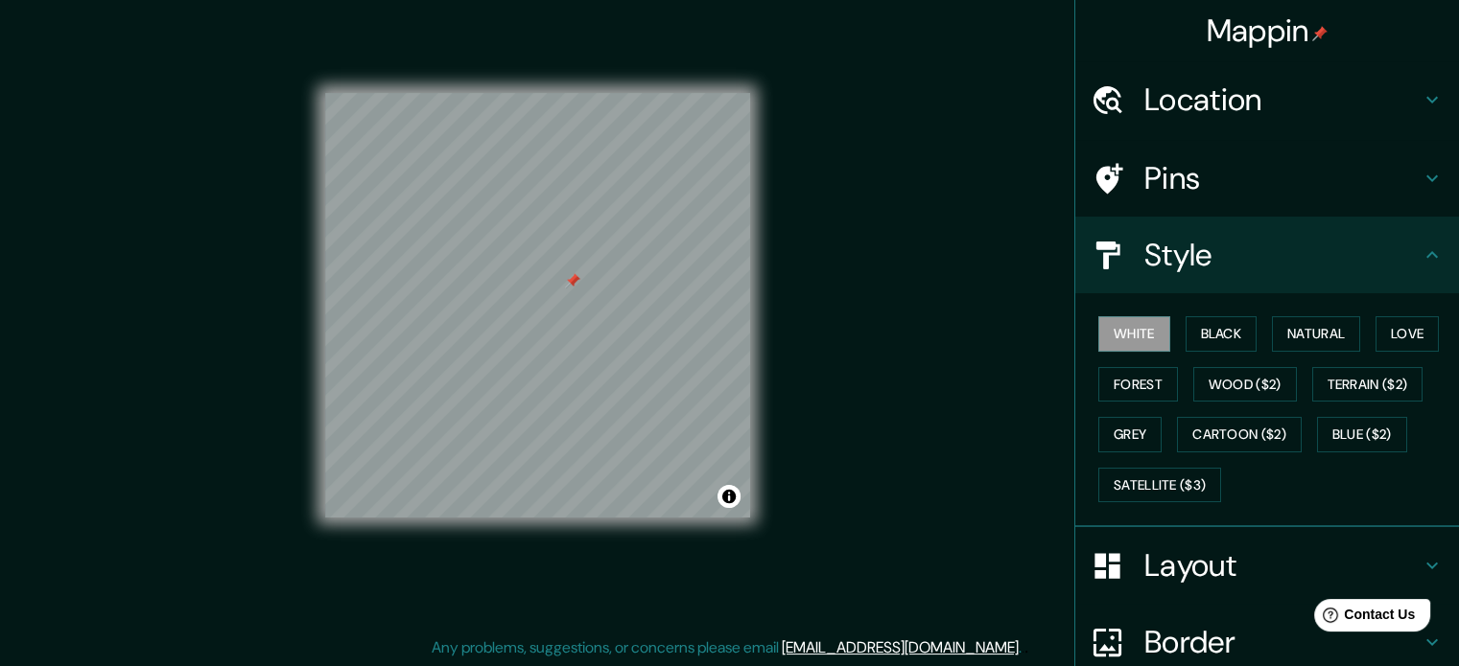
scroll to position [0, 0]
